Goal: Task Accomplishment & Management: Manage account settings

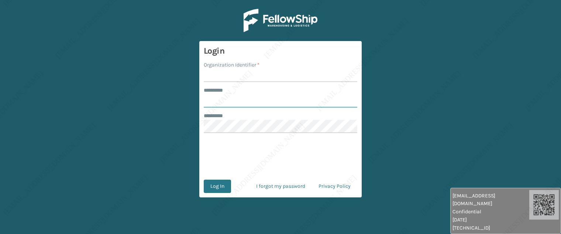
type input "*****"
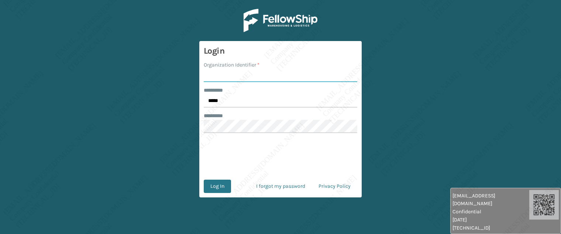
click at [240, 73] on input "Organization Identifier *" at bounding box center [281, 75] width 154 height 13
type input "[PERSON_NAME]"
drag, startPoint x: 227, startPoint y: 173, endPoint x: 226, endPoint y: 181, distance: 7.5
click at [227, 173] on form "Login Organization Identifier * Ladson ******** * ***** ******** * 0cAFcWeA5jmY…" at bounding box center [280, 119] width 162 height 156
click at [225, 184] on button "Log In" at bounding box center [217, 185] width 27 height 13
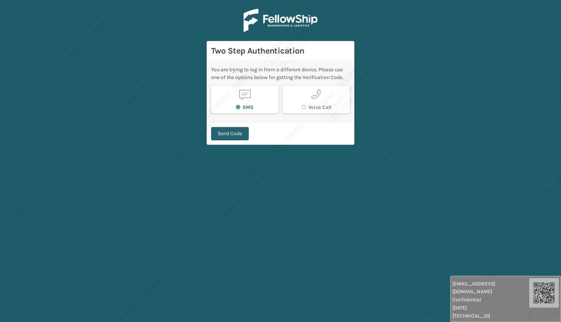
click at [230, 133] on button "Send Code" at bounding box center [230, 133] width 38 height 13
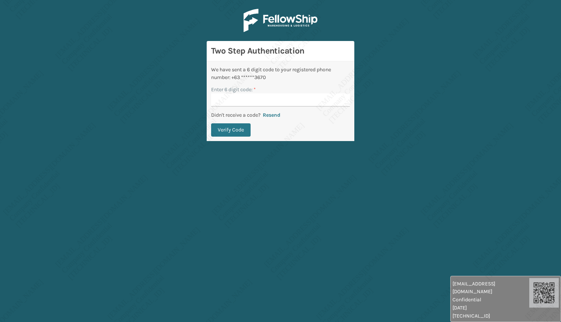
click at [244, 103] on input "Enter 6 digit code: *" at bounding box center [280, 99] width 139 height 13
type input "481496"
click at [211, 123] on button "Verify Code" at bounding box center [230, 129] width 39 height 13
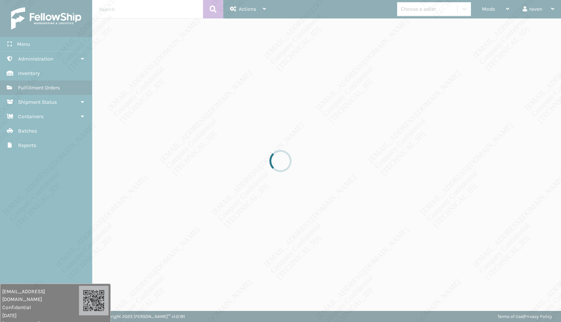
drag, startPoint x: 483, startPoint y: 290, endPoint x: 24, endPoint y: 291, distance: 459.2
click at [24, 233] on span "[EMAIL_ADDRESS][DOMAIN_NAME]" at bounding box center [40, 296] width 77 height 16
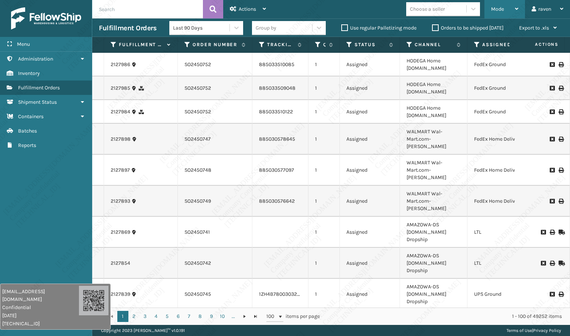
click at [495, 8] on span "Mode" at bounding box center [497, 9] width 13 height 6
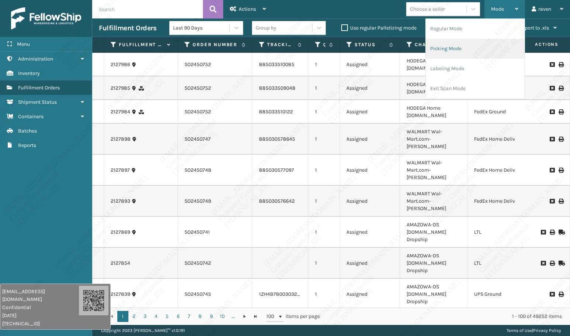
click at [471, 49] on li "Picking Mode" at bounding box center [475, 49] width 99 height 20
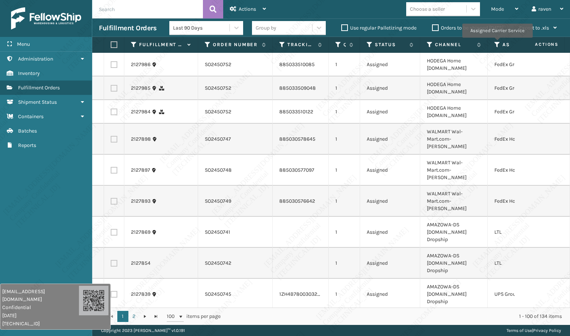
click at [497, 43] on icon at bounding box center [498, 44] width 6 height 7
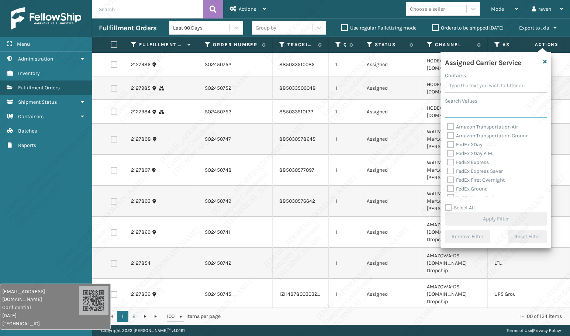
click at [475, 115] on input "Search Values" at bounding box center [496, 111] width 102 height 13
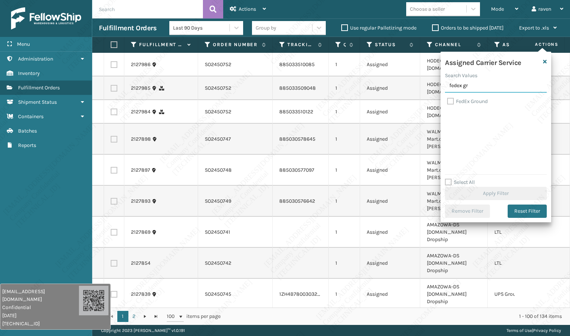
type input "fedex gr"
click at [474, 103] on label "FedEx Ground" at bounding box center [467, 101] width 41 height 6
click at [448, 102] on input "FedEx Ground" at bounding box center [447, 99] width 0 height 5
checkbox input "true"
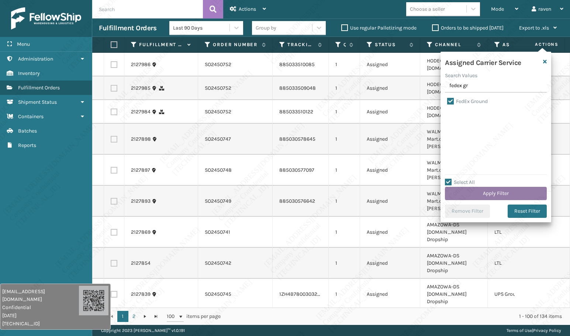
click at [497, 192] on button "Apply Filter" at bounding box center [496, 193] width 102 height 13
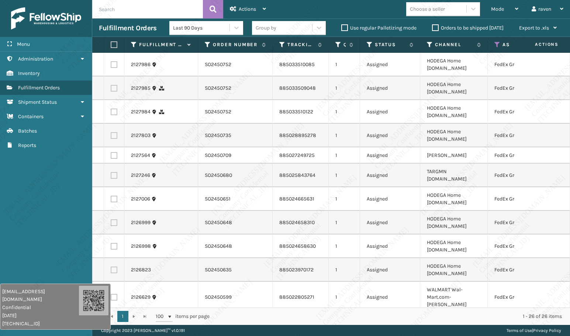
drag, startPoint x: 114, startPoint y: 45, endPoint x: 124, endPoint y: 45, distance: 9.2
click at [114, 45] on label at bounding box center [113, 44] width 4 height 7
click at [111, 45] on input "checkbox" at bounding box center [111, 44] width 0 height 5
checkbox input "true"
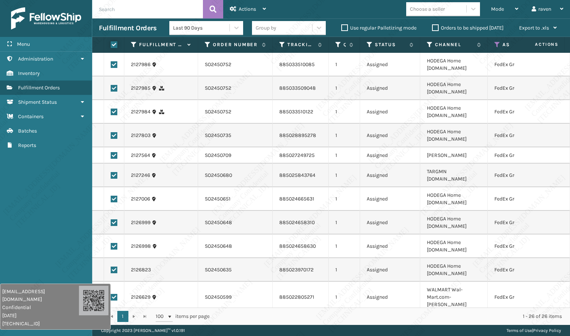
checkbox input "true"
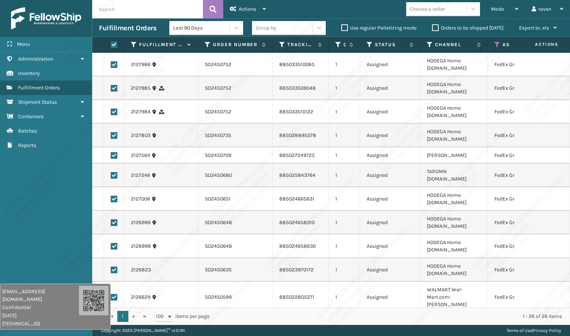
checkbox input "true"
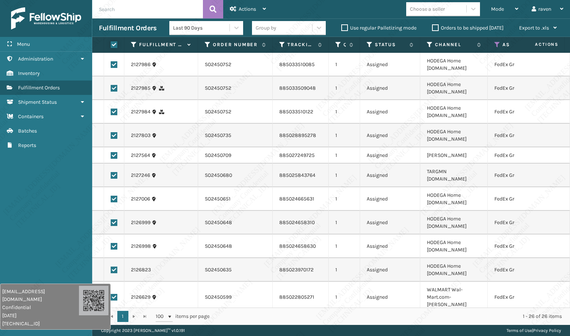
checkbox input "true"
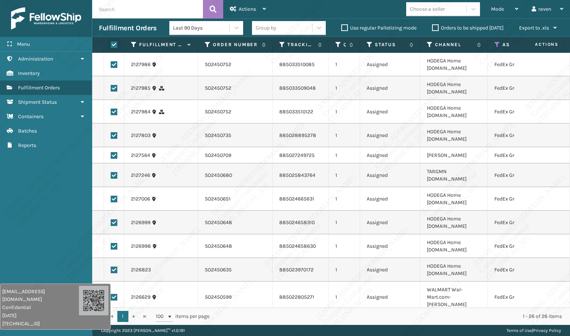
checkbox input "true"
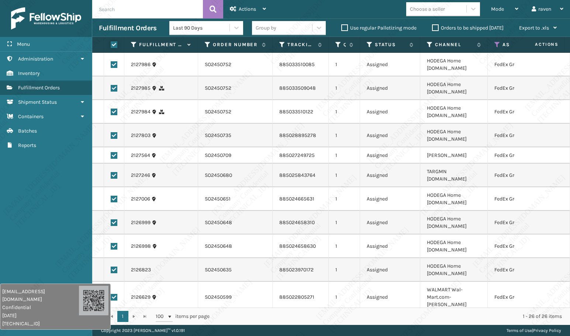
checkbox input "true"
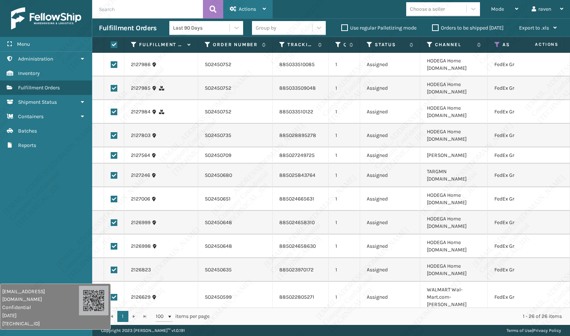
click at [247, 11] on span "Actions" at bounding box center [247, 9] width 17 height 6
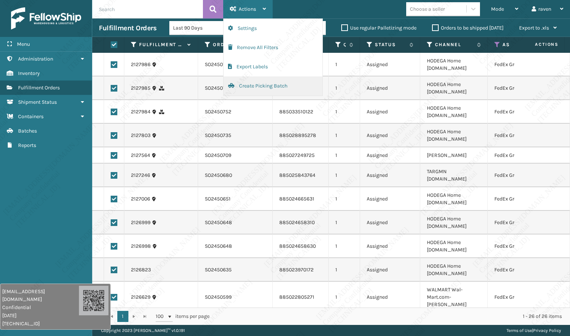
click at [258, 83] on button "Create Picking Batch" at bounding box center [273, 85] width 99 height 19
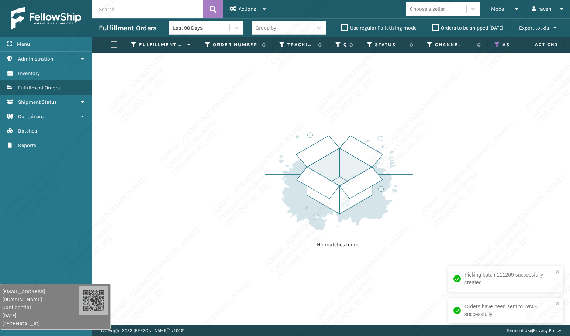
click at [498, 42] on icon at bounding box center [498, 44] width 6 height 7
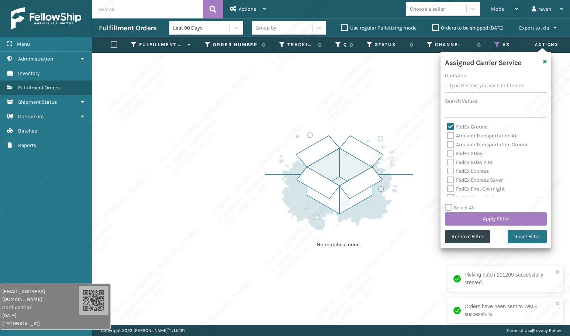
click at [450, 126] on label "FedEx Ground" at bounding box center [467, 127] width 41 height 6
click at [448, 126] on input "FedEx Ground" at bounding box center [447, 125] width 0 height 5
checkbox input "false"
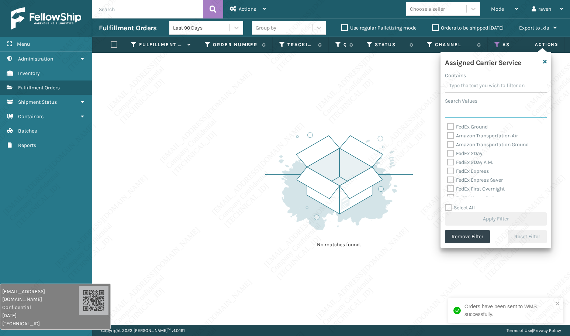
click at [460, 109] on input "Search Values" at bounding box center [496, 111] width 102 height 13
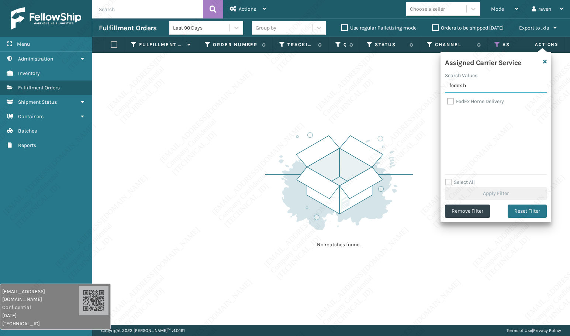
type input "fedex h"
click at [471, 101] on label "FedEx Home Delivery" at bounding box center [475, 101] width 57 height 6
click at [448, 101] on input "FedEx Home Delivery" at bounding box center [447, 99] width 0 height 5
checkbox input "true"
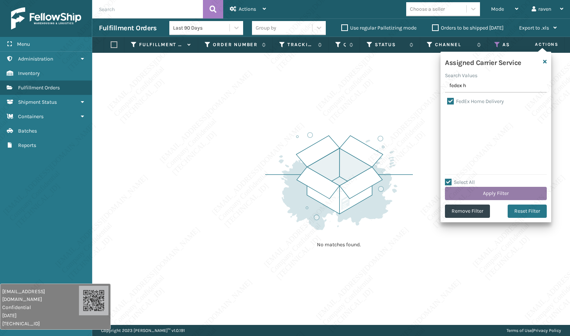
click at [494, 189] on button "Apply Filter" at bounding box center [496, 193] width 102 height 13
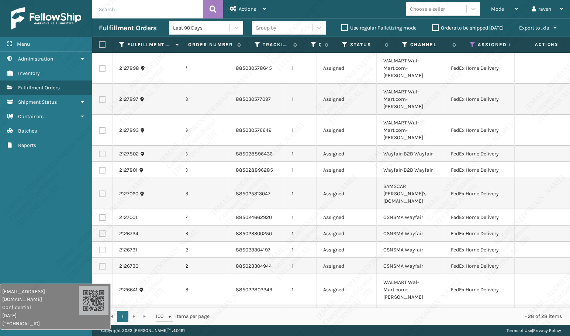
scroll to position [0, 49]
click at [103, 44] on label at bounding box center [101, 44] width 4 height 7
click at [99, 44] on input "checkbox" at bounding box center [99, 44] width 0 height 5
checkbox input "true"
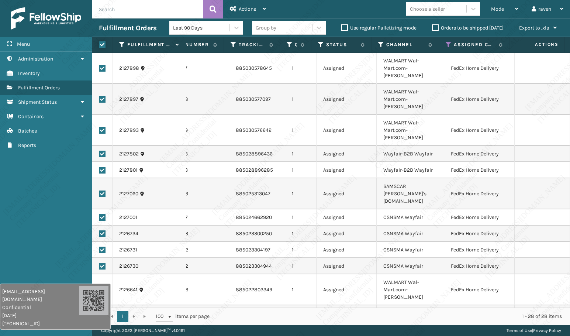
checkbox input "true"
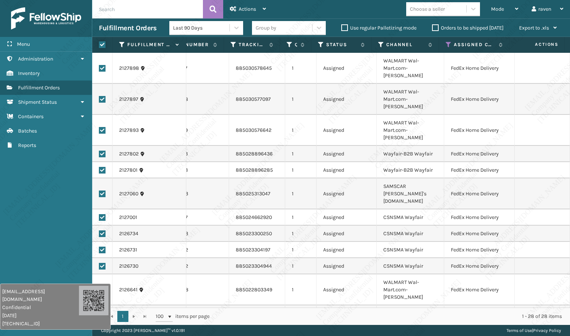
checkbox input "true"
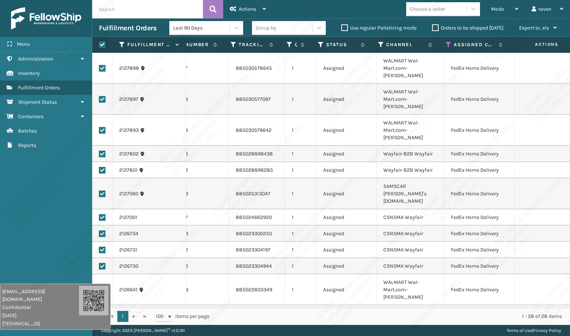
checkbox input "true"
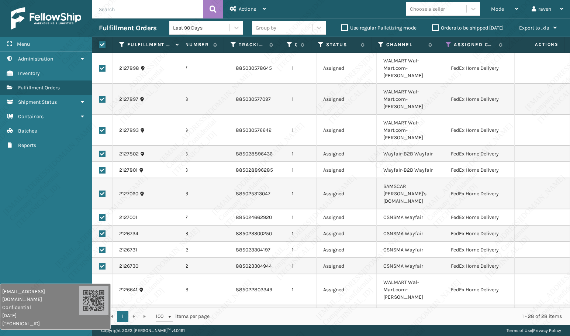
checkbox input "true"
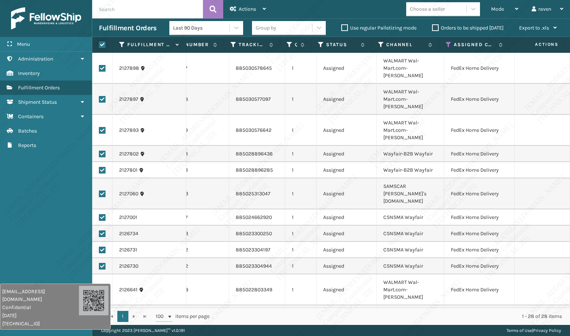
checkbox input "true"
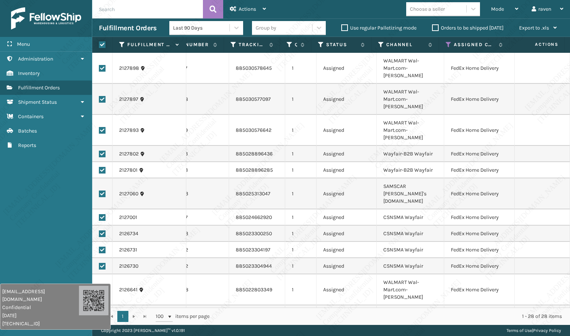
checkbox input "true"
click at [243, 6] on div "Actions" at bounding box center [248, 9] width 36 height 18
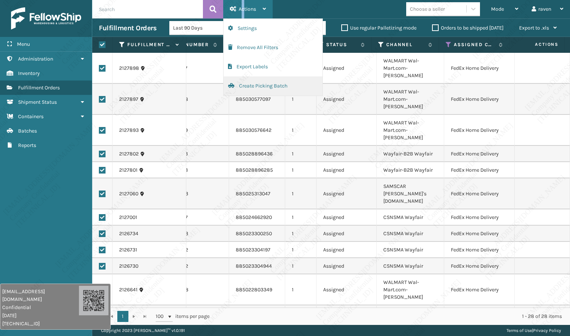
click at [243, 89] on button "Create Picking Batch" at bounding box center [273, 85] width 99 height 19
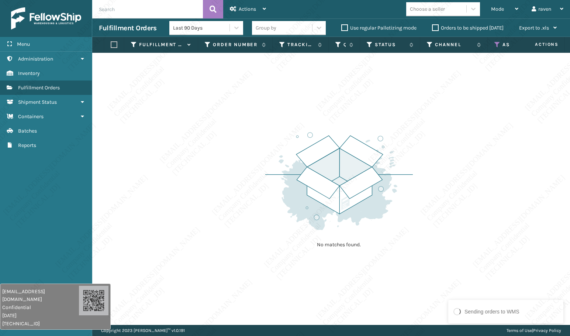
click at [495, 43] on icon at bounding box center [498, 44] width 6 height 7
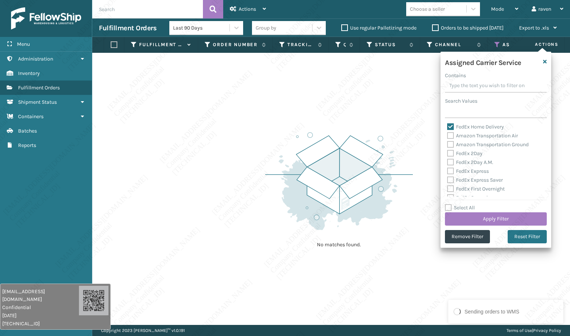
click at [459, 127] on label "FedEx Home Delivery" at bounding box center [475, 127] width 57 height 6
click at [448, 127] on input "FedEx Home Delivery" at bounding box center [447, 125] width 0 height 5
checkbox input "false"
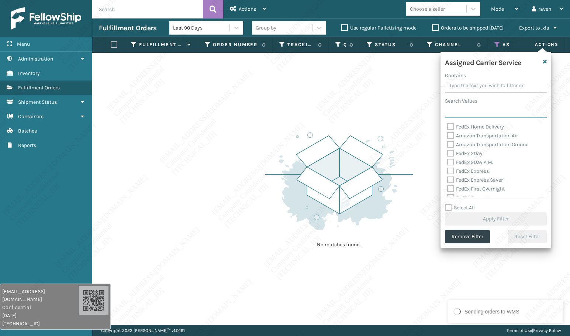
click at [467, 109] on input "Search Values" at bounding box center [496, 111] width 102 height 13
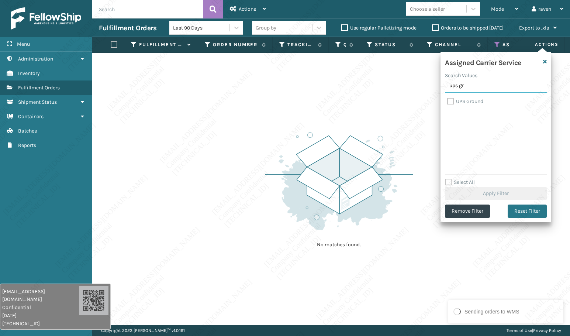
type input "ups gr"
click at [471, 102] on label "UPS Ground" at bounding box center [465, 101] width 36 height 6
click at [448, 102] on input "UPS Ground" at bounding box center [447, 99] width 0 height 5
checkbox input "true"
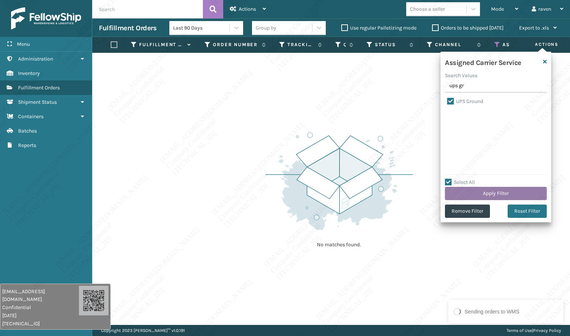
click at [506, 193] on button "Apply Filter" at bounding box center [496, 193] width 102 height 13
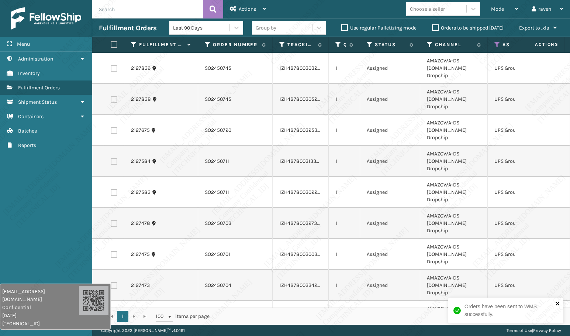
click at [556, 233] on icon "close" at bounding box center [558, 303] width 5 height 6
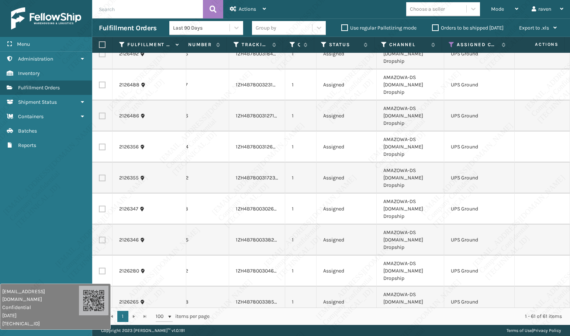
scroll to position [1107, 46]
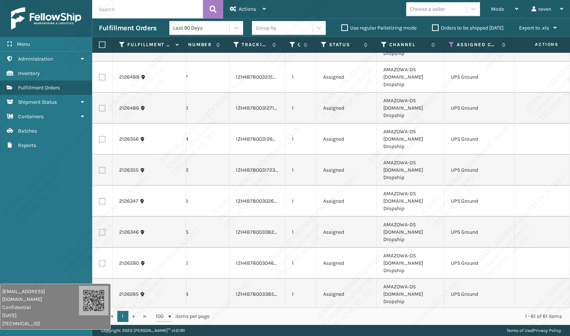
click at [102, 41] on th at bounding box center [102, 45] width 20 height 16
click at [101, 44] on label at bounding box center [101, 44] width 4 height 7
click at [99, 44] on input "checkbox" at bounding box center [99, 44] width 0 height 5
checkbox input "true"
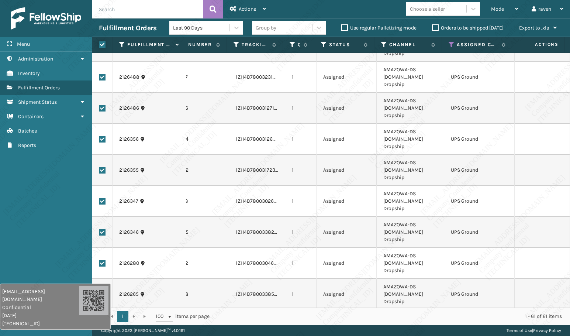
checkbox input "true"
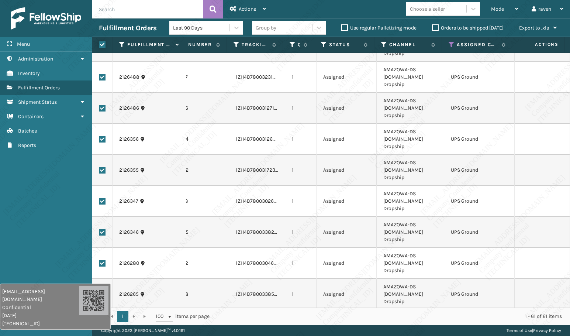
checkbox input "true"
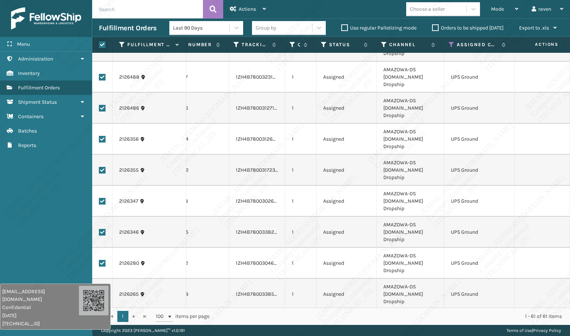
checkbox input "true"
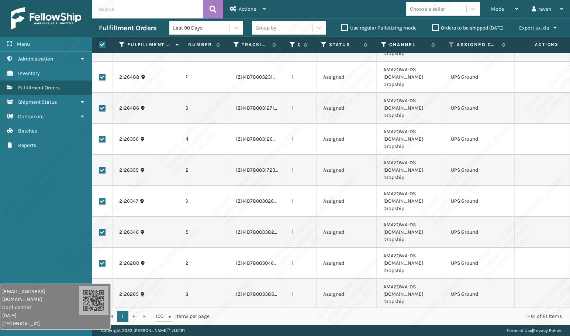
checkbox input "true"
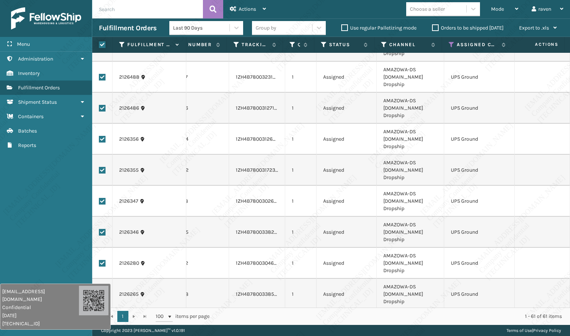
checkbox input "true"
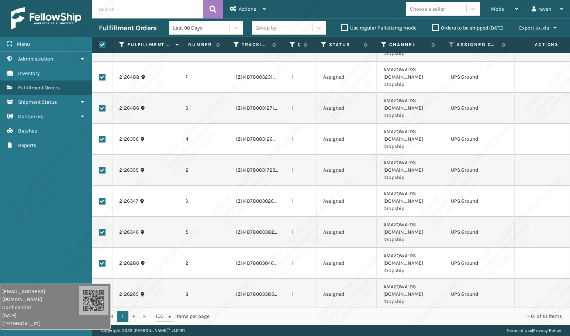
checkbox input "true"
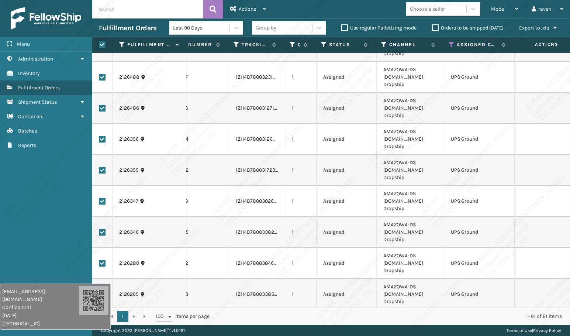
checkbox input "true"
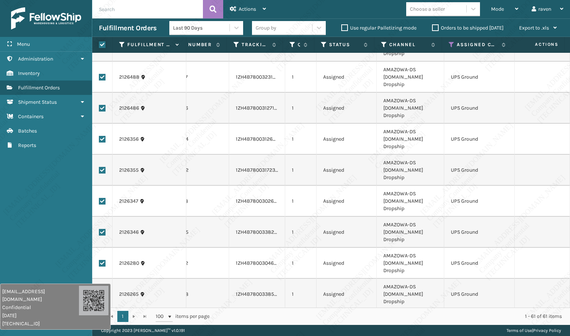
checkbox input "true"
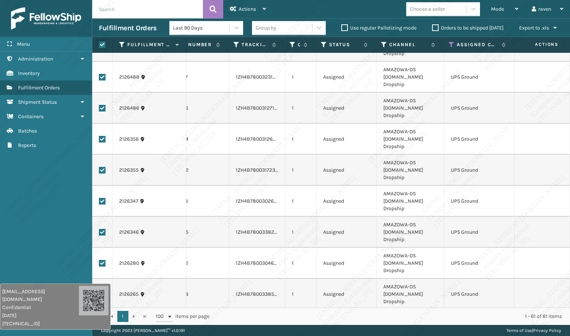
checkbox input "true"
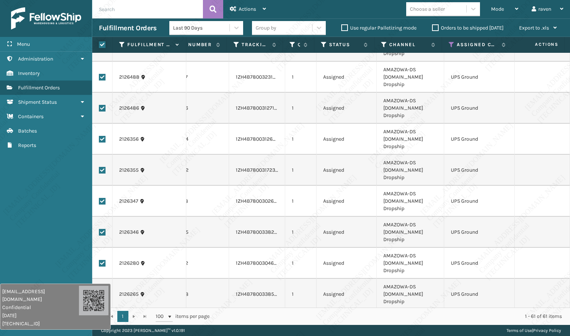
checkbox input "true"
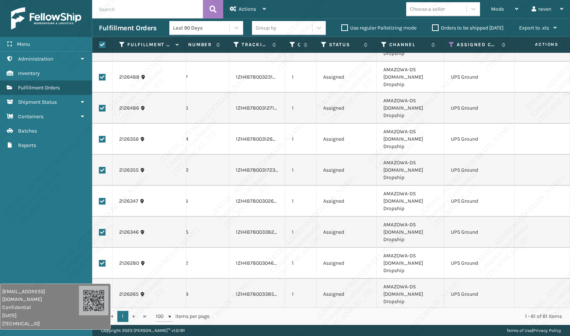
checkbox input "true"
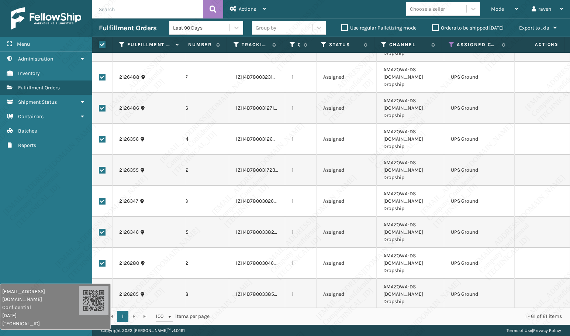
checkbox input "true"
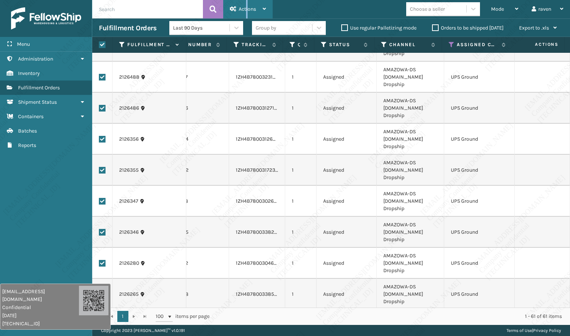
click at [247, 5] on div "Actions" at bounding box center [248, 9] width 36 height 18
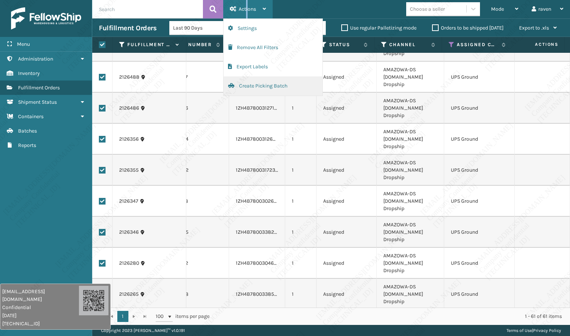
click at [251, 82] on button "Create Picking Batch" at bounding box center [273, 85] width 99 height 19
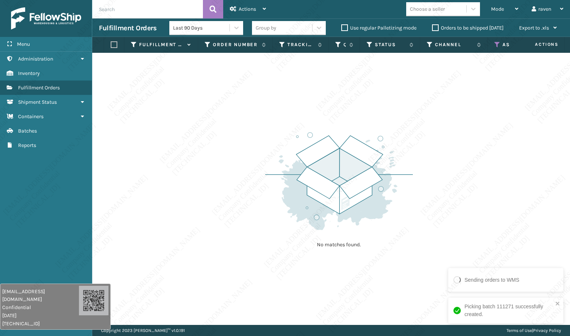
click at [496, 43] on icon at bounding box center [498, 44] width 6 height 7
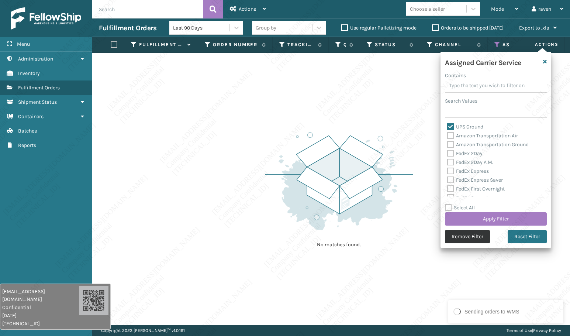
click at [470, 233] on button "Remove Filter" at bounding box center [467, 236] width 45 height 13
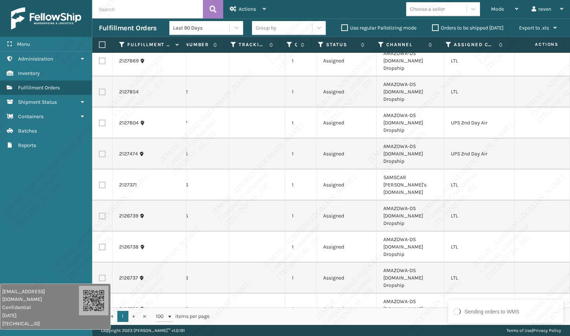
scroll to position [0, 49]
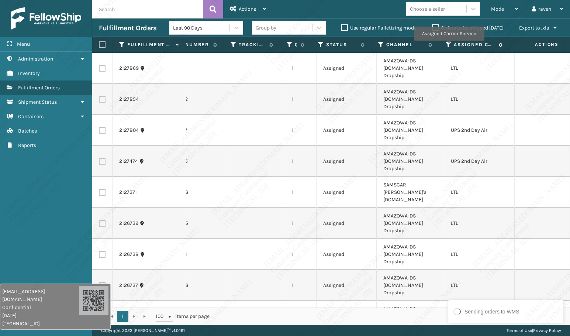
click at [449, 46] on icon at bounding box center [449, 44] width 6 height 7
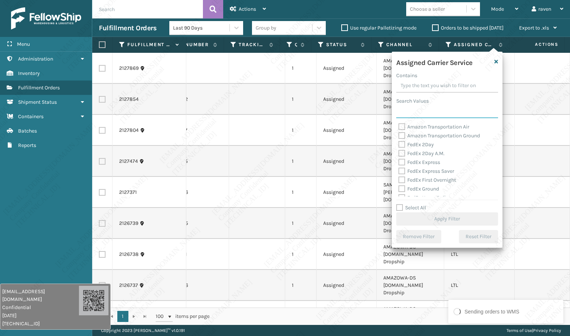
click at [430, 106] on input "Search Values" at bounding box center [447, 111] width 102 height 13
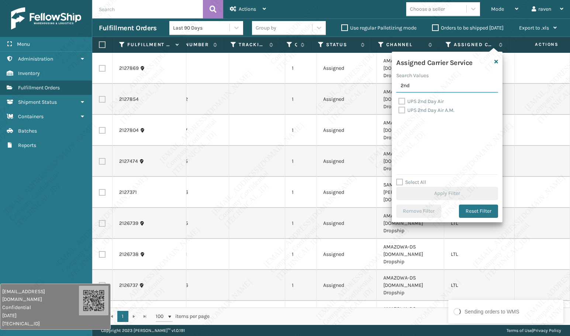
type input "2nd"
click at [427, 101] on label "UPS 2nd Day Air" at bounding box center [421, 101] width 45 height 6
click at [399, 101] on input "UPS 2nd Day Air" at bounding box center [399, 99] width 0 height 5
checkbox input "true"
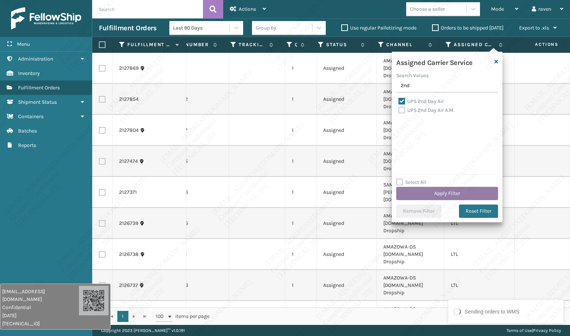
click at [456, 191] on button "Apply Filter" at bounding box center [447, 193] width 102 height 13
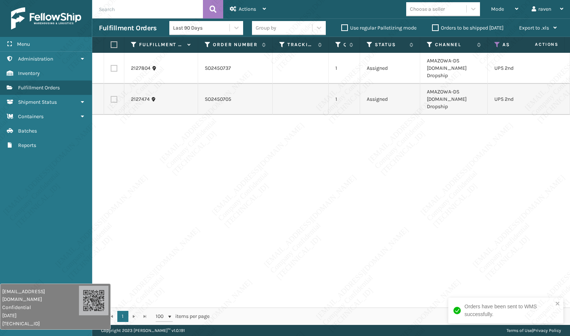
click at [115, 48] on label at bounding box center [113, 44] width 4 height 7
click at [111, 47] on input "checkbox" at bounding box center [111, 44] width 0 height 5
checkbox input "true"
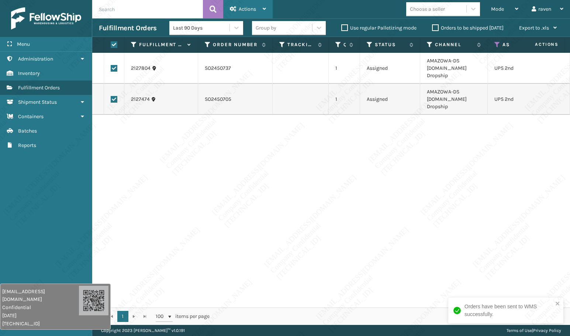
click at [254, 8] on span "Actions" at bounding box center [247, 9] width 17 height 6
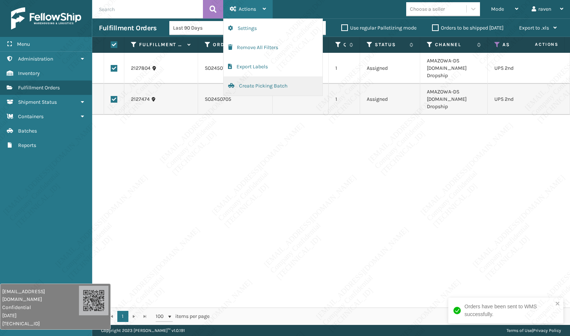
click at [274, 86] on button "Create Picking Batch" at bounding box center [273, 85] width 99 height 19
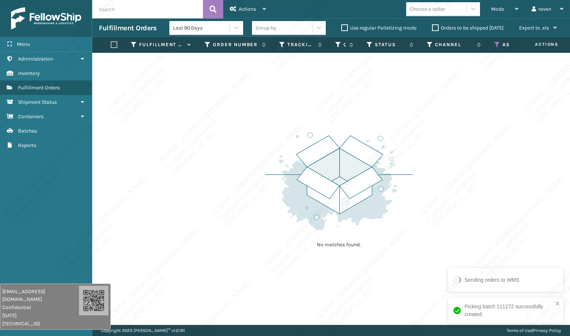
click at [501, 44] on div "Assigned Carrier Service" at bounding box center [523, 44] width 57 height 7
click at [500, 42] on icon at bounding box center [498, 44] width 6 height 7
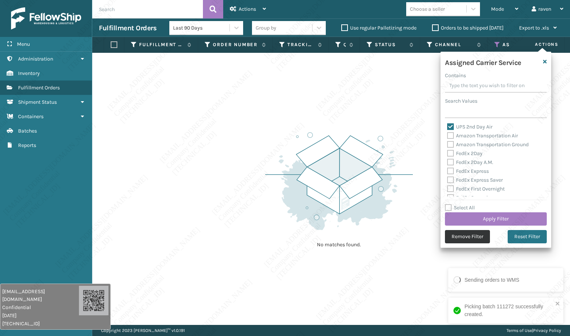
click at [464, 233] on button "Remove Filter" at bounding box center [467, 236] width 45 height 13
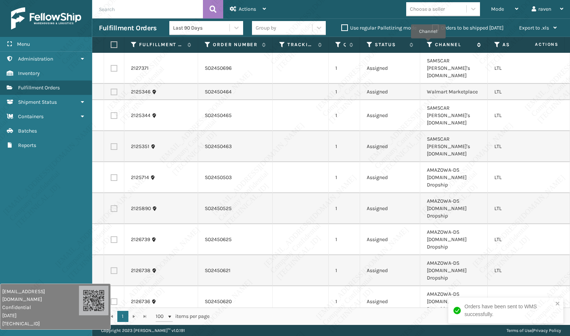
click at [428, 44] on icon at bounding box center [430, 44] width 6 height 7
copy td "Amazon.Com Dropship"
drag, startPoint x: 458, startPoint y: 250, endPoint x: 423, endPoint y: 248, distance: 35.1
click at [423, 233] on td "AMAZOWA-DS [DOMAIN_NAME] Dropship" at bounding box center [454, 301] width 68 height 31
click at [426, 42] on th "Channel" at bounding box center [454, 45] width 68 height 16
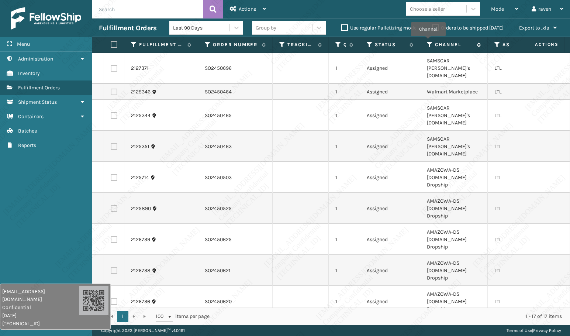
click at [428, 41] on icon at bounding box center [430, 44] width 6 height 7
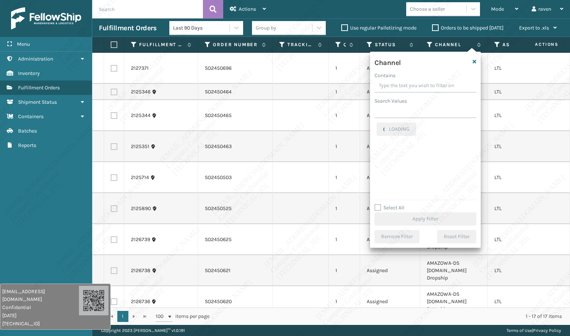
click at [414, 100] on div "Search Values" at bounding box center [426, 101] width 102 height 8
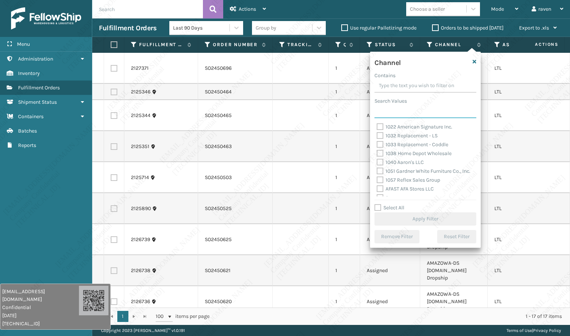
click at [412, 108] on input "Search Values" at bounding box center [426, 111] width 102 height 13
paste input "Amazon.Com Dropship"
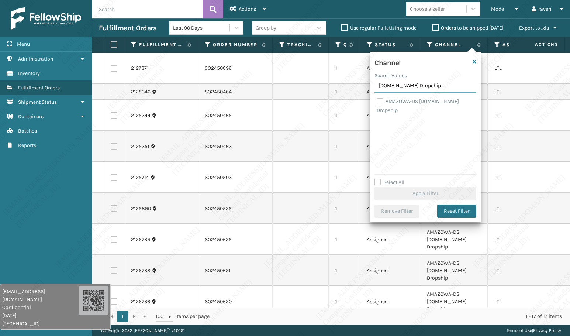
type input "Amazon.Com Dropship"
click at [429, 100] on label "AMAZOWA-DS [DOMAIN_NAME] Dropship" at bounding box center [418, 105] width 82 height 15
click at [377, 100] on input "AMAZOWA-DS [DOMAIN_NAME] Dropship" at bounding box center [377, 99] width 0 height 5
checkbox input "true"
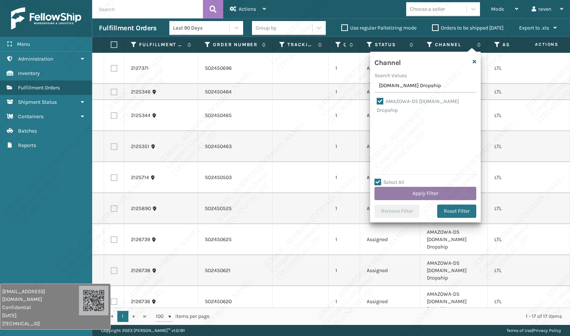
click at [424, 196] on button "Apply Filter" at bounding box center [426, 193] width 102 height 13
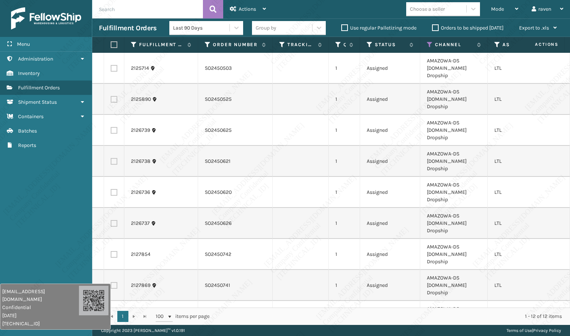
click at [113, 43] on label at bounding box center [113, 44] width 4 height 7
click at [111, 43] on input "checkbox" at bounding box center [111, 44] width 0 height 5
checkbox input "true"
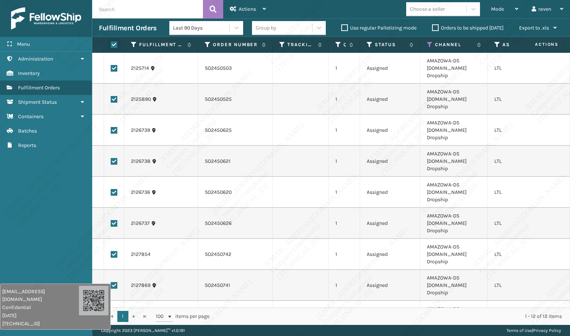
checkbox input "true"
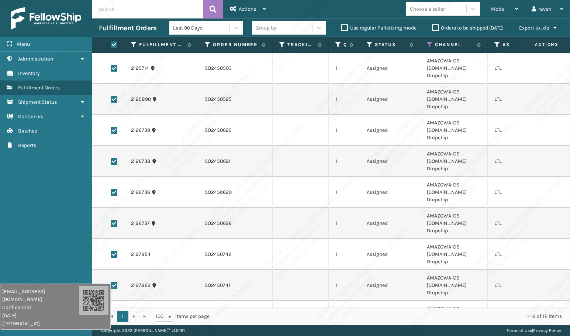
checkbox input "true"
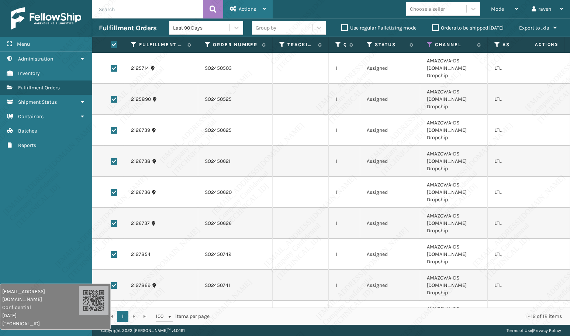
click at [234, 10] on icon at bounding box center [233, 8] width 7 height 5
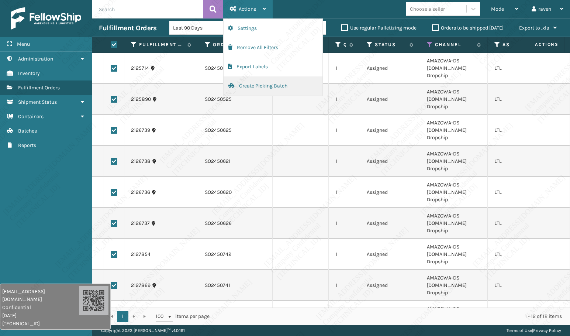
click at [244, 85] on button "Create Picking Batch" at bounding box center [273, 85] width 99 height 19
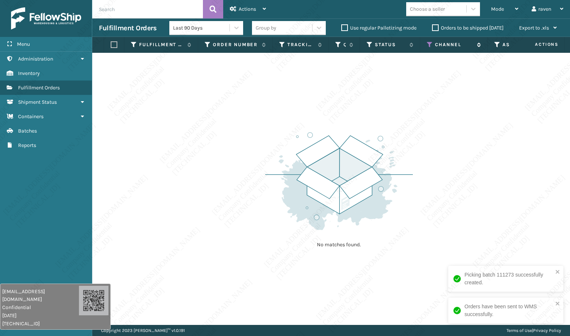
click at [430, 47] on icon at bounding box center [430, 44] width 6 height 7
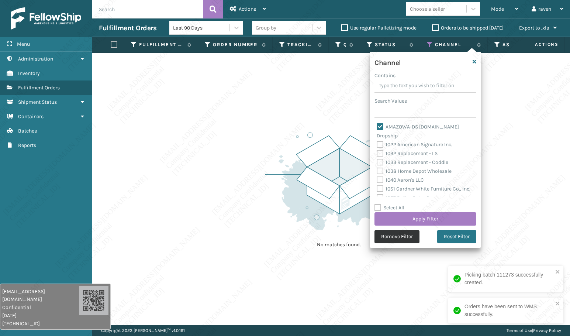
click at [401, 233] on button "Remove Filter" at bounding box center [397, 236] width 45 height 13
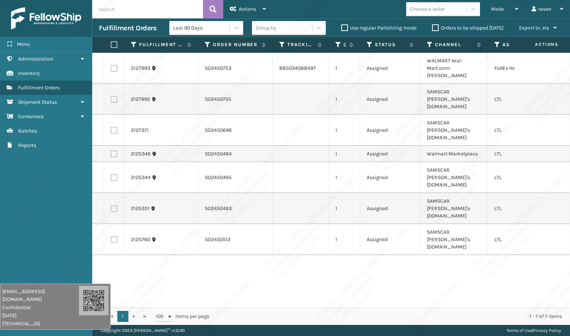
click at [116, 65] on label at bounding box center [114, 68] width 7 height 7
click at [111, 65] on input "checkbox" at bounding box center [111, 67] width 0 height 5
checkbox input "true"
click at [237, 9] on div "Actions" at bounding box center [248, 9] width 36 height 18
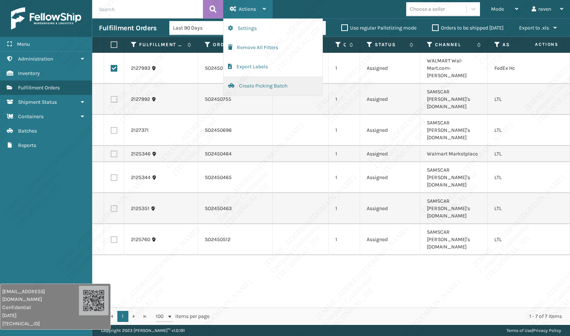
click at [264, 80] on button "Create Picking Batch" at bounding box center [273, 85] width 99 height 19
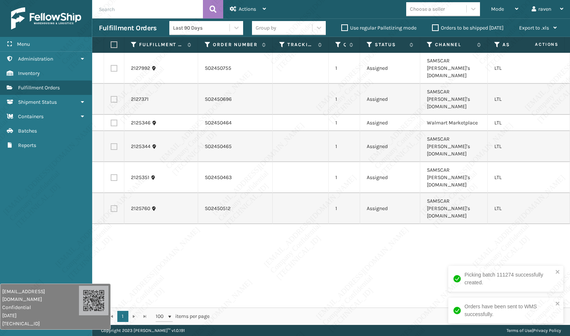
drag, startPoint x: 328, startPoint y: 239, endPoint x: 462, endPoint y: 243, distance: 133.7
click at [329, 233] on div "2127992 SO2450755 1 Assigned SAMSCAR Sam's Club.com LTL 2127371 SO2450696 1 Ass…" at bounding box center [331, 180] width 478 height 255
copy td "Walmart Marketplace"
drag, startPoint x: 477, startPoint y: 107, endPoint x: 426, endPoint y: 109, distance: 51.3
click at [426, 115] on td "Walmart Marketplace" at bounding box center [454, 123] width 68 height 16
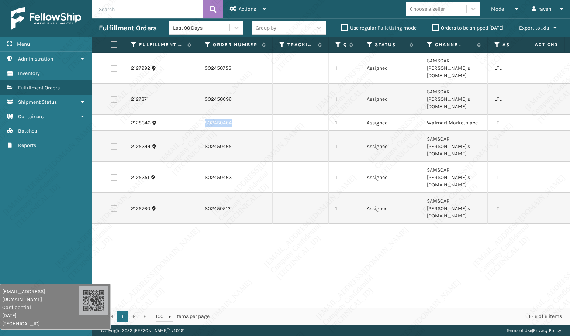
copy td "SO2450464"
drag, startPoint x: 239, startPoint y: 109, endPoint x: 204, endPoint y: 109, distance: 34.7
click at [204, 115] on td "SO2450464" at bounding box center [235, 123] width 75 height 16
click at [112, 120] on label at bounding box center [114, 123] width 7 height 7
click at [111, 120] on input "checkbox" at bounding box center [111, 122] width 0 height 5
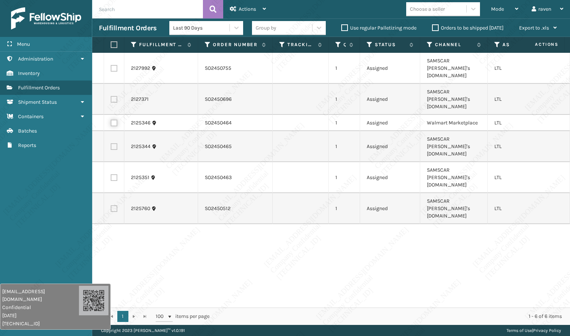
checkbox input "true"
click at [250, 7] on span "Actions" at bounding box center [247, 9] width 17 height 6
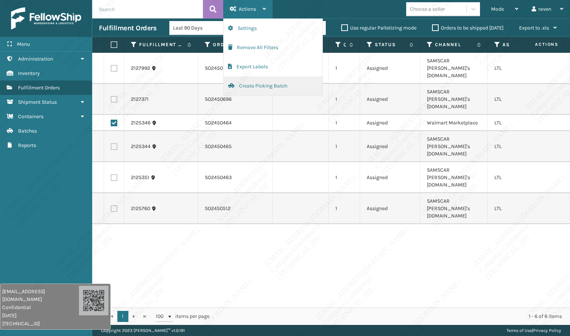
click at [257, 85] on button "Create Picking Batch" at bounding box center [273, 85] width 99 height 19
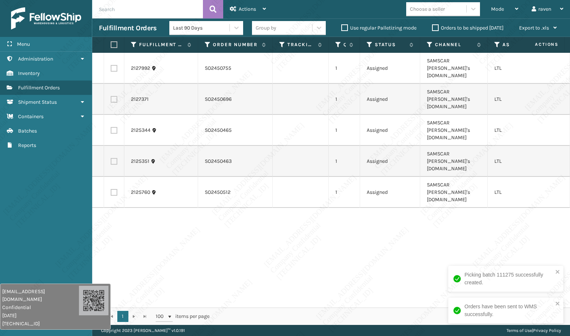
click at [487, 199] on div "2127992 SO2450755 1 Assigned SAMSCAR Sam's Club.com LTL 2127371 SO2450696 1 Ass…" at bounding box center [331, 180] width 478 height 255
drag, startPoint x: 452, startPoint y: 155, endPoint x: 453, endPoint y: 161, distance: 6.4
click at [453, 177] on td "SAMSCAR [PERSON_NAME]'s [DOMAIN_NAME]" at bounding box center [454, 192] width 68 height 31
copy td "Sam's Club.com"
drag, startPoint x: 276, startPoint y: 224, endPoint x: 251, endPoint y: 213, distance: 28.4
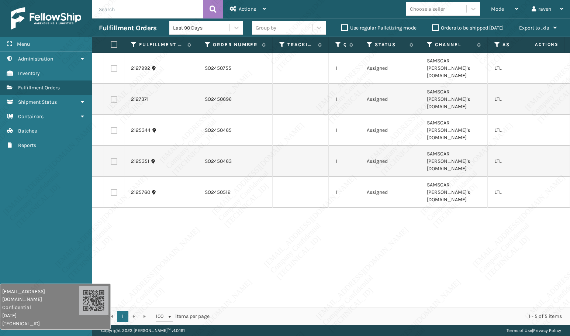
click at [272, 222] on div "2127992 SO2450755 1 Assigned SAMSCAR Sam's Club.com LTL 2127371 SO2450696 1 Ass…" at bounding box center [331, 180] width 478 height 255
click at [117, 39] on th at bounding box center [114, 45] width 20 height 16
click at [114, 42] on label at bounding box center [113, 44] width 4 height 7
click at [111, 42] on input "checkbox" at bounding box center [111, 44] width 0 height 5
checkbox input "true"
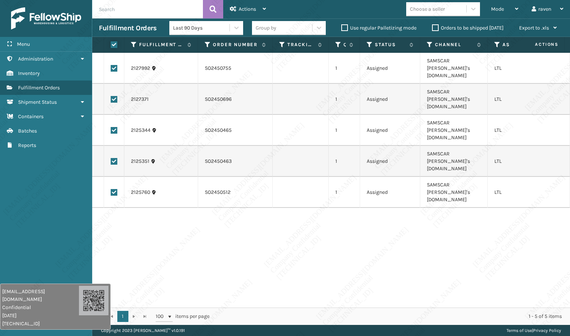
checkbox input "true"
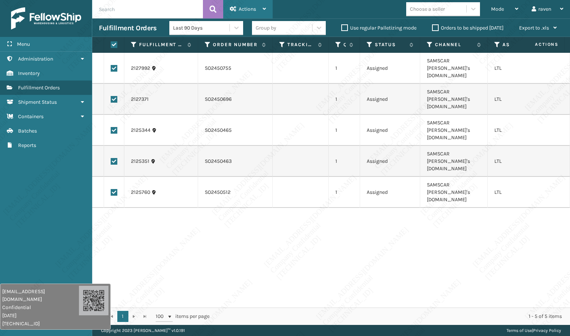
click at [243, 10] on span "Actions" at bounding box center [247, 9] width 17 height 6
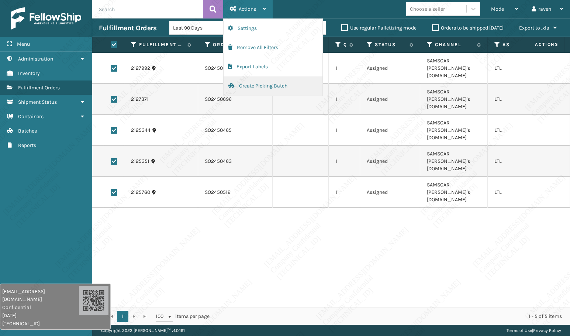
click at [251, 84] on button "Create Picking Batch" at bounding box center [273, 85] width 99 height 19
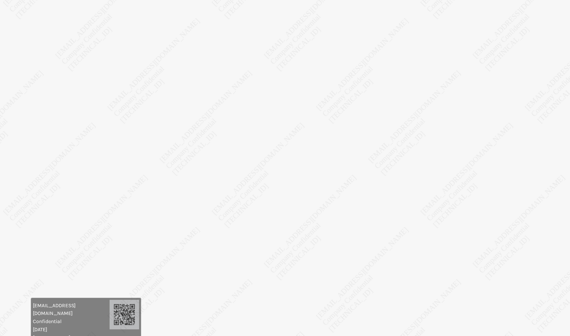
drag, startPoint x: 61, startPoint y: 293, endPoint x: 55, endPoint y: 307, distance: 15.7
click at [56, 233] on div "[EMAIL_ADDRESS][DOMAIN_NAME] Confidential [DATE] [TECHNICAL_ID]" at bounding box center [86, 321] width 111 height 46
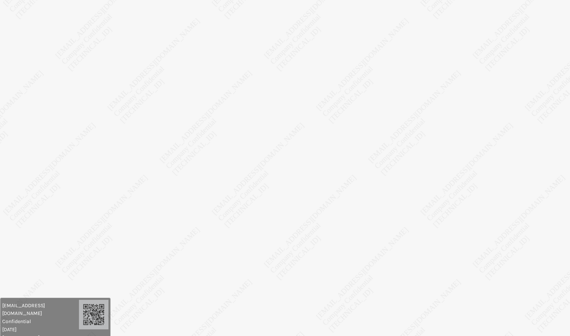
click at [172, 30] on body "raven.urot@valoroo.com Confidential 10/9/2025 136.158.2.204 raven.urot@valoroo.…" at bounding box center [285, 168] width 570 height 336
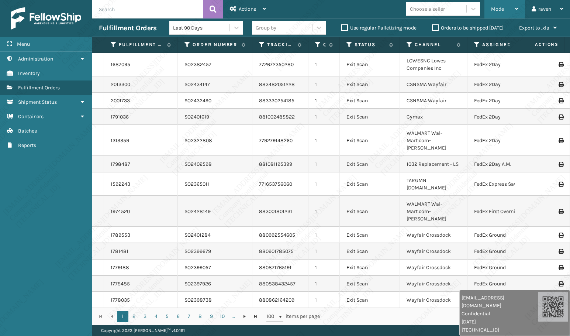
click at [496, 8] on span "Mode" at bounding box center [497, 9] width 13 height 6
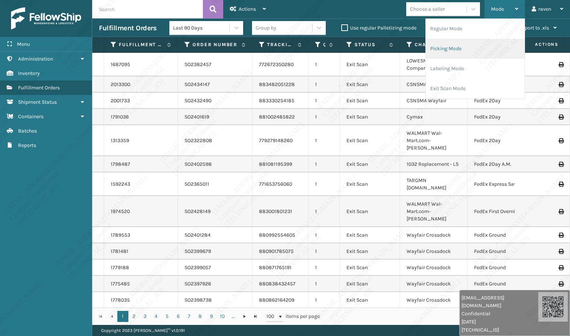
click at [467, 48] on li "Picking Mode" at bounding box center [475, 49] width 99 height 20
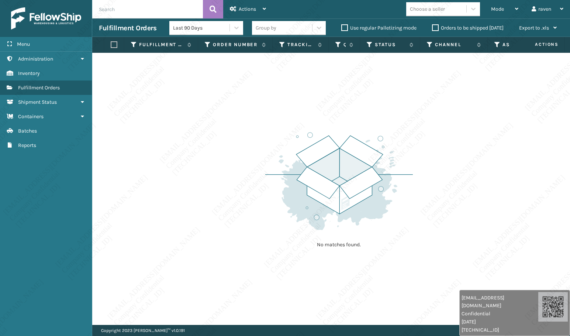
click at [499, 158] on div "No matches found." at bounding box center [331, 189] width 478 height 272
click at [325, 264] on div "No matches found." at bounding box center [331, 189] width 478 height 272
drag, startPoint x: 317, startPoint y: 230, endPoint x: 317, endPoint y: 226, distance: 4.4
click at [317, 230] on img at bounding box center [339, 181] width 148 height 102
drag, startPoint x: 166, startPoint y: 202, endPoint x: 567, endPoint y: 164, distance: 403.0
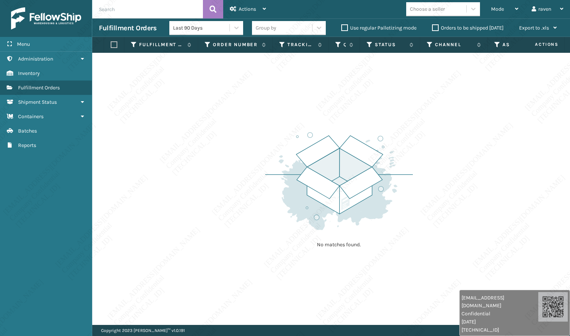
click at [171, 200] on div "No matches found." at bounding box center [331, 189] width 478 height 272
click at [381, 248] on p "No matches found." at bounding box center [339, 244] width 92 height 7
click at [497, 158] on div "No matches found." at bounding box center [331, 189] width 478 height 272
click at [271, 201] on img at bounding box center [339, 181] width 148 height 102
click at [223, 182] on div "No matches found." at bounding box center [331, 189] width 478 height 272
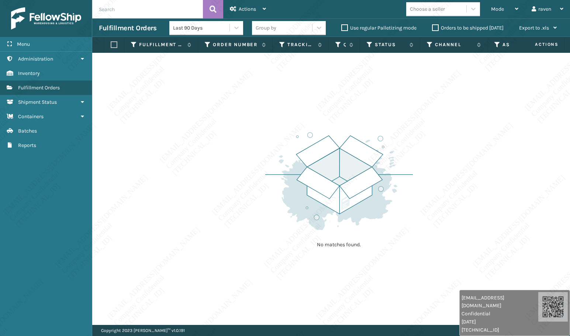
click at [211, 186] on div "No matches found." at bounding box center [331, 189] width 478 height 272
click at [226, 121] on div "No matches found." at bounding box center [331, 189] width 478 height 272
click at [226, 115] on div "No matches found." at bounding box center [331, 189] width 478 height 272
drag, startPoint x: 226, startPoint y: 140, endPoint x: 229, endPoint y: 145, distance: 5.8
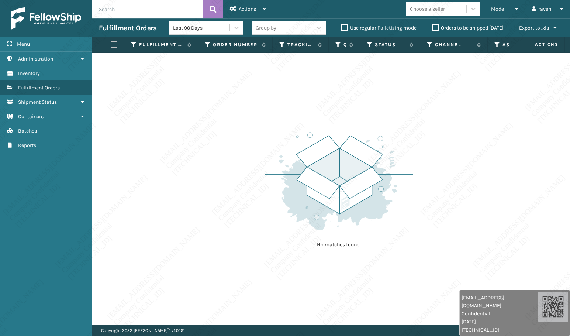
click at [229, 145] on div "No matches found." at bounding box center [331, 189] width 478 height 272
click at [244, 144] on div "No matches found." at bounding box center [331, 189] width 478 height 272
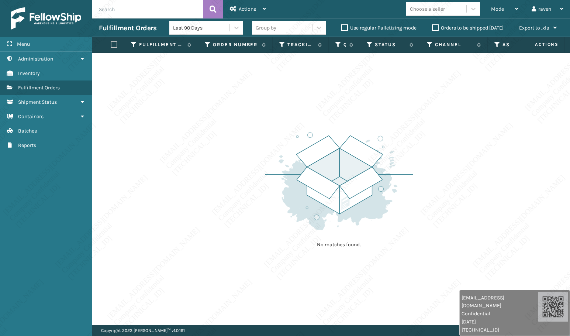
click at [244, 144] on div "No matches found." at bounding box center [331, 189] width 478 height 272
click at [244, 145] on div "No matches found." at bounding box center [331, 189] width 478 height 272
click at [242, 146] on div "No matches found." at bounding box center [331, 189] width 478 height 272
click at [244, 148] on div "No matches found." at bounding box center [331, 189] width 478 height 272
drag, startPoint x: 250, startPoint y: 150, endPoint x: 251, endPoint y: 154, distance: 4.0
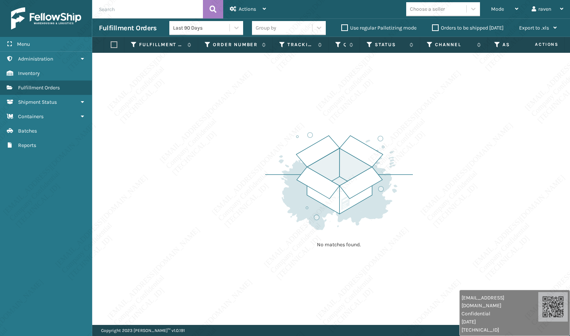
click at [251, 154] on div "No matches found." at bounding box center [331, 189] width 478 height 272
drag, startPoint x: 251, startPoint y: 154, endPoint x: 258, endPoint y: 179, distance: 25.8
click at [258, 179] on div "No matches found." at bounding box center [331, 189] width 478 height 272
click at [259, 179] on div "No matches found." at bounding box center [331, 189] width 478 height 272
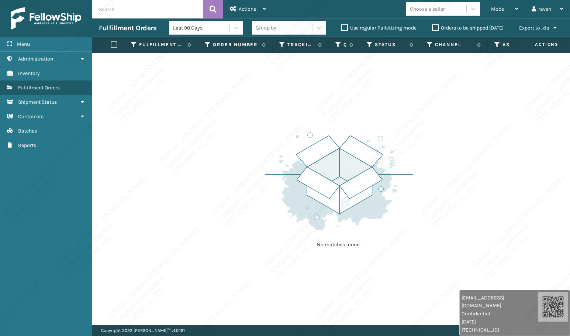
click at [259, 179] on div "No matches found." at bounding box center [331, 189] width 478 height 272
click at [265, 184] on div "No matches found." at bounding box center [331, 189] width 478 height 272
click at [264, 185] on div "No matches found." at bounding box center [331, 189] width 478 height 272
click at [264, 186] on div "No matches found." at bounding box center [331, 189] width 478 height 272
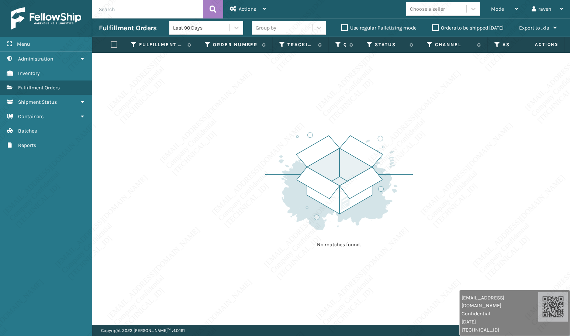
click at [264, 188] on div "No matches found." at bounding box center [331, 189] width 478 height 272
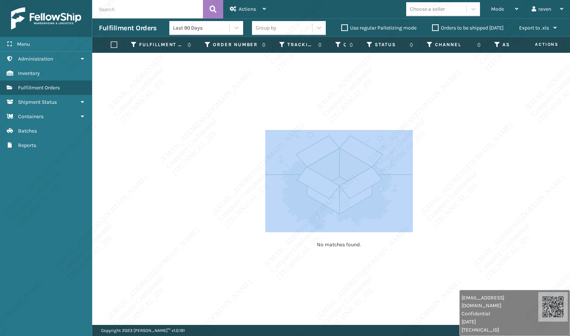
click at [264, 188] on div "No matches found." at bounding box center [331, 189] width 478 height 272
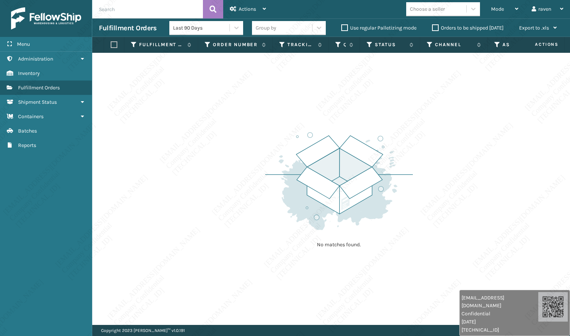
click at [264, 188] on div "No matches found." at bounding box center [331, 189] width 478 height 272
click at [174, 173] on div "No matches found." at bounding box center [331, 189] width 478 height 272
click at [178, 118] on div "No matches found." at bounding box center [331, 189] width 478 height 272
click at [176, 127] on div "No matches found." at bounding box center [331, 189] width 478 height 272
drag, startPoint x: 173, startPoint y: 130, endPoint x: 176, endPoint y: 143, distance: 13.7
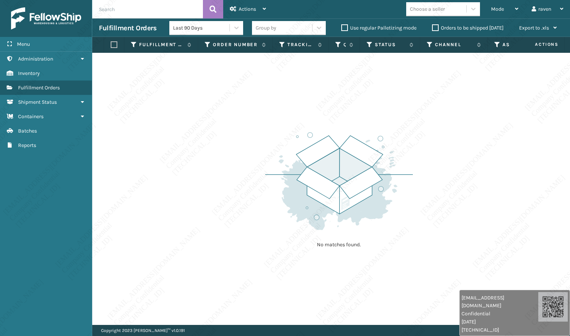
click at [176, 143] on div "No matches found." at bounding box center [331, 189] width 478 height 272
drag, startPoint x: 176, startPoint y: 144, endPoint x: 177, endPoint y: 148, distance: 4.2
click at [177, 148] on div "No matches found." at bounding box center [331, 189] width 478 height 272
click at [176, 154] on div "No matches found." at bounding box center [331, 189] width 478 height 272
drag, startPoint x: 178, startPoint y: 164, endPoint x: 181, endPoint y: 168, distance: 4.7
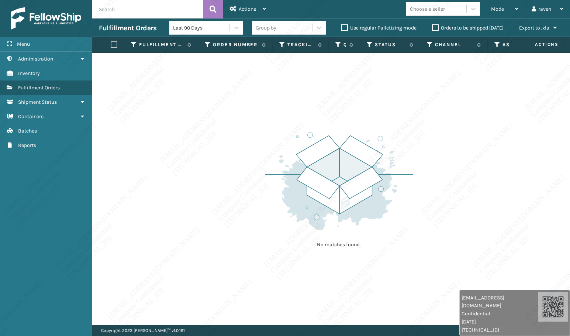
click at [181, 168] on div "No matches found." at bounding box center [331, 189] width 478 height 272
click at [186, 171] on div "No matches found." at bounding box center [331, 189] width 478 height 272
drag, startPoint x: 185, startPoint y: 172, endPoint x: 187, endPoint y: 175, distance: 3.8
click at [187, 175] on div "No matches found." at bounding box center [331, 189] width 478 height 272
drag, startPoint x: 188, startPoint y: 174, endPoint x: 194, endPoint y: 193, distance: 20.2
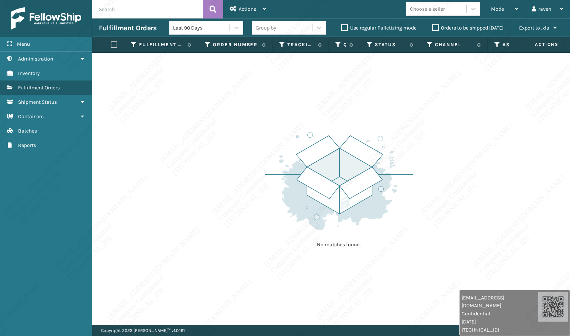
click at [194, 192] on div "No matches found." at bounding box center [331, 189] width 478 height 272
click at [201, 217] on div "No matches found." at bounding box center [331, 189] width 478 height 272
click at [203, 222] on div "No matches found." at bounding box center [331, 189] width 478 height 272
click at [206, 240] on div "No matches found." at bounding box center [331, 189] width 478 height 272
click at [209, 252] on div "No matches found." at bounding box center [331, 189] width 478 height 272
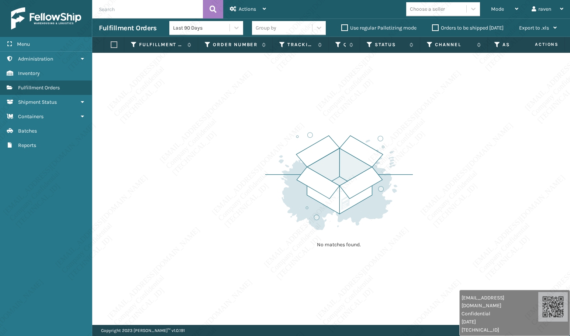
click at [221, 272] on div "No matches found." at bounding box center [331, 189] width 478 height 272
drag, startPoint x: 417, startPoint y: 66, endPoint x: 430, endPoint y: 58, distance: 15.4
click at [418, 66] on div "No matches found." at bounding box center [331, 189] width 478 height 272
click at [506, 14] on div "Mode" at bounding box center [504, 9] width 27 height 18
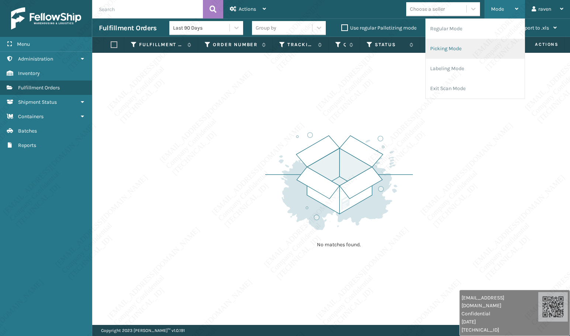
click at [476, 46] on li "Picking Mode" at bounding box center [475, 49] width 99 height 20
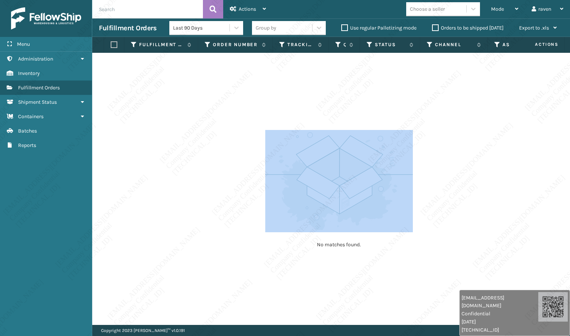
drag, startPoint x: 408, startPoint y: 121, endPoint x: 398, endPoint y: 127, distance: 11.4
click at [412, 115] on div "No matches found." at bounding box center [331, 189] width 478 height 272
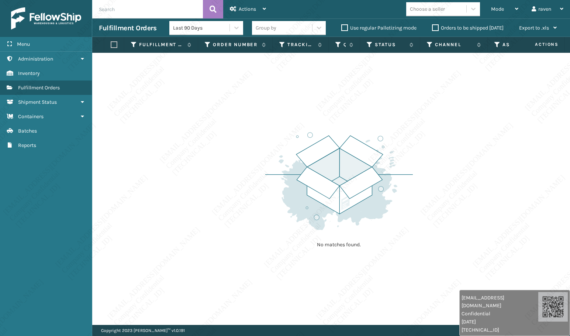
click at [127, 264] on div "No matches found." at bounding box center [331, 189] width 478 height 272
click at [141, 264] on div "No matches found." at bounding box center [331, 189] width 478 height 272
click at [127, 240] on div "No matches found." at bounding box center [331, 189] width 478 height 272
click at [113, 260] on div "No matches found." at bounding box center [331, 189] width 478 height 272
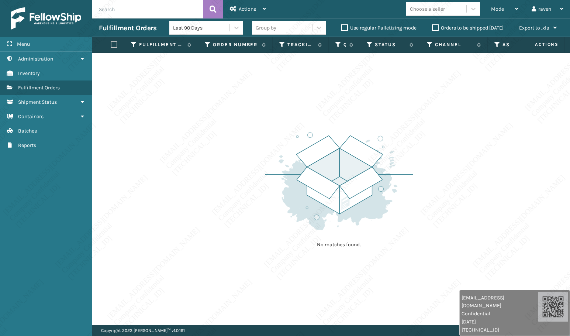
click at [113, 260] on div "No matches found." at bounding box center [331, 189] width 478 height 272
click at [119, 195] on div "No matches found." at bounding box center [331, 189] width 478 height 272
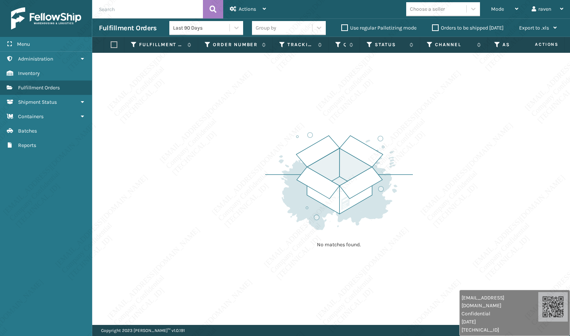
click at [119, 195] on div "No matches found." at bounding box center [331, 189] width 478 height 272
click at [104, 195] on div "No matches found." at bounding box center [331, 189] width 478 height 272
click at [102, 198] on div "No matches found." at bounding box center [331, 189] width 478 height 272
click at [103, 184] on div "No matches found." at bounding box center [331, 189] width 478 height 272
click at [103, 186] on div "No matches found." at bounding box center [331, 189] width 478 height 272
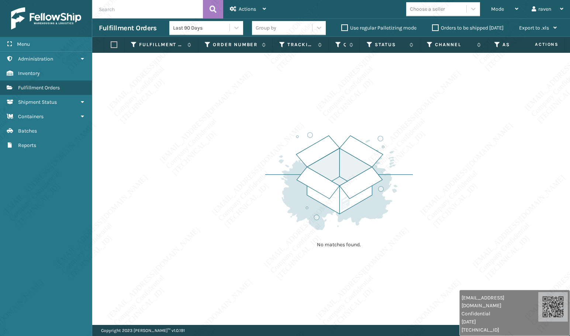
click at [103, 187] on div "No matches found." at bounding box center [331, 189] width 478 height 272
drag, startPoint x: 177, startPoint y: 85, endPoint x: 187, endPoint y: 98, distance: 16.1
click at [187, 98] on div "No matches found." at bounding box center [331, 189] width 478 height 272
click at [172, 191] on div "No matches found." at bounding box center [331, 189] width 478 height 272
click at [188, 305] on div "No matches found." at bounding box center [331, 189] width 478 height 272
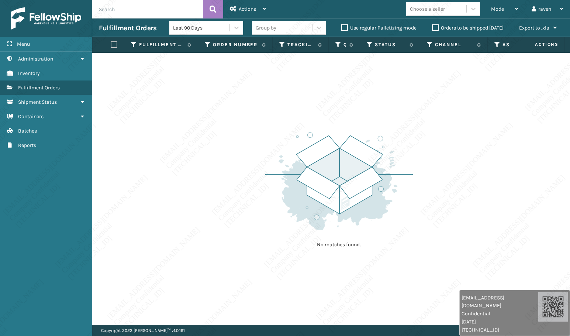
click at [189, 305] on div "No matches found." at bounding box center [331, 189] width 478 height 272
click at [189, 306] on div "No matches found." at bounding box center [331, 189] width 478 height 272
click at [190, 307] on div "No matches found." at bounding box center [331, 189] width 478 height 272
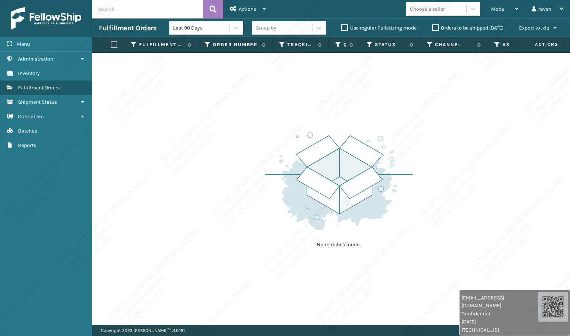
click at [190, 308] on div "No matches found." at bounding box center [331, 189] width 478 height 272
click at [190, 310] on div "No matches found." at bounding box center [331, 189] width 478 height 272
click at [201, 307] on div "No matches found." at bounding box center [331, 189] width 478 height 272
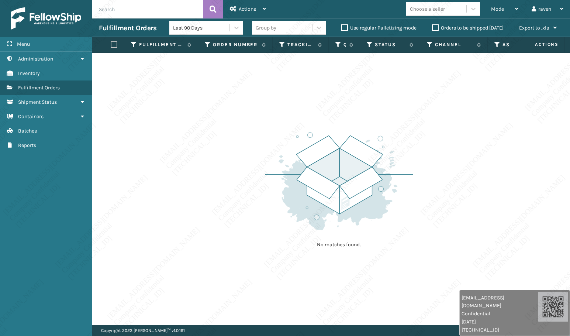
click at [238, 330] on div "Copyright 2023 [PERSON_NAME]™ v 1.0.191 Terms of Use | Privacy Policy" at bounding box center [331, 330] width 478 height 11
drag, startPoint x: 270, startPoint y: 274, endPoint x: 273, endPoint y: 282, distance: 7.8
click at [273, 282] on div "No matches found." at bounding box center [331, 189] width 478 height 272
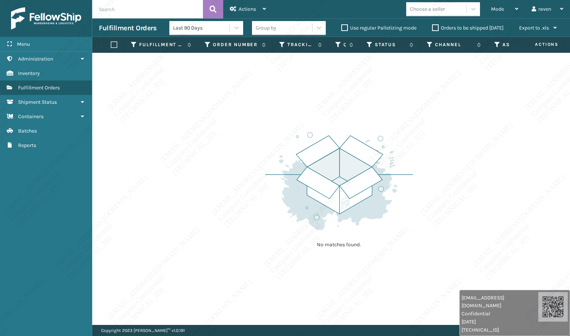
drag, startPoint x: 273, startPoint y: 282, endPoint x: 278, endPoint y: 287, distance: 6.8
click at [277, 285] on div "No matches found." at bounding box center [331, 189] width 478 height 272
drag, startPoint x: 278, startPoint y: 286, endPoint x: 282, endPoint y: 293, distance: 7.5
click at [282, 293] on div "No matches found." at bounding box center [331, 189] width 478 height 272
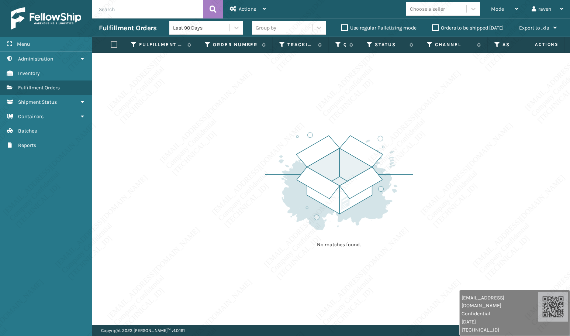
drag, startPoint x: 321, startPoint y: 270, endPoint x: 326, endPoint y: 290, distance: 20.2
click at [324, 274] on div "No matches found." at bounding box center [331, 189] width 478 height 272
click at [333, 309] on div "No matches found." at bounding box center [331, 189] width 478 height 272
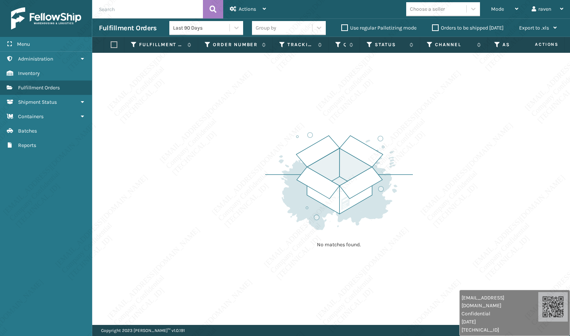
click at [333, 309] on div "No matches found." at bounding box center [331, 189] width 478 height 272
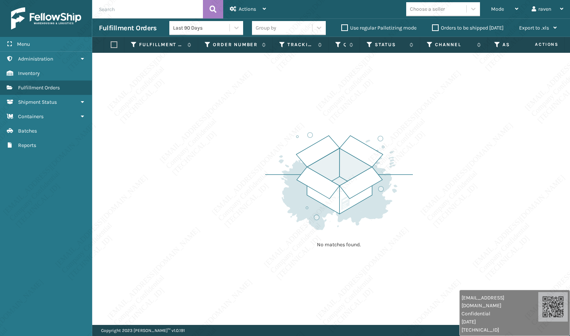
click at [333, 309] on div "No matches found." at bounding box center [331, 189] width 478 height 272
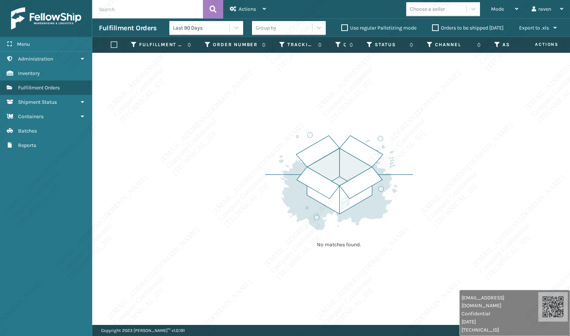
click at [333, 309] on div "No matches found." at bounding box center [331, 189] width 478 height 272
click at [549, 250] on div "No matches found." at bounding box center [331, 189] width 478 height 272
drag, startPoint x: 259, startPoint y: 273, endPoint x: 245, endPoint y: 261, distance: 18.6
click at [244, 266] on div "No matches found." at bounding box center [331, 189] width 478 height 272
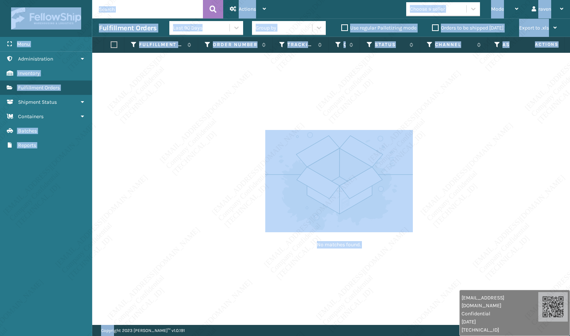
drag, startPoint x: 121, startPoint y: 341, endPoint x: 126, endPoint y: 348, distance: 7.5
click at [126, 336] on html "[EMAIL_ADDRESS][DOMAIN_NAME] Confidential [DATE] [TECHNICAL_ID] [EMAIL_ADDRESS]…" at bounding box center [285, 168] width 570 height 336
click at [160, 132] on div "No matches found." at bounding box center [331, 189] width 478 height 272
click at [159, 132] on div "No matches found." at bounding box center [331, 189] width 478 height 272
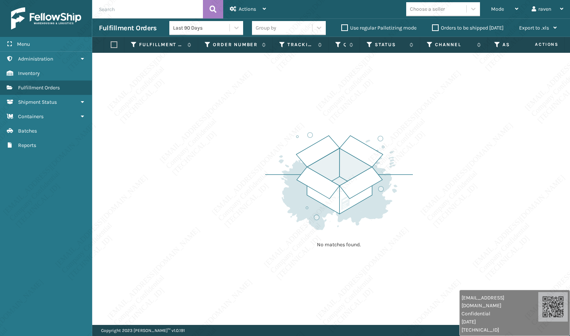
drag, startPoint x: 376, startPoint y: 287, endPoint x: 470, endPoint y: 207, distance: 123.1
click at [376, 286] on div "No matches found." at bounding box center [331, 189] width 478 height 272
click at [502, 176] on div "No matches found." at bounding box center [331, 189] width 478 height 272
click at [498, 164] on div "No matches found." at bounding box center [331, 189] width 478 height 272
click at [436, 173] on div "No matches found." at bounding box center [331, 189] width 478 height 272
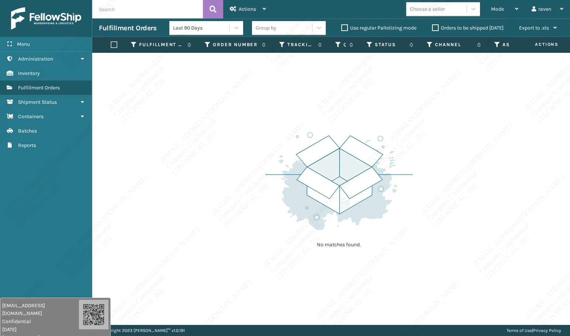
drag, startPoint x: 499, startPoint y: 314, endPoint x: 10, endPoint y: 319, distance: 489.1
click at [10, 319] on div "[EMAIL_ADDRESS][DOMAIN_NAME] Confidential [DATE] [TECHNICAL_ID]" at bounding box center [40, 322] width 77 height 40
click at [49, 245] on div "Menu Administration Inventory Fulfillment Orders Shipment Status Containers Bat…" at bounding box center [46, 168] width 92 height 336
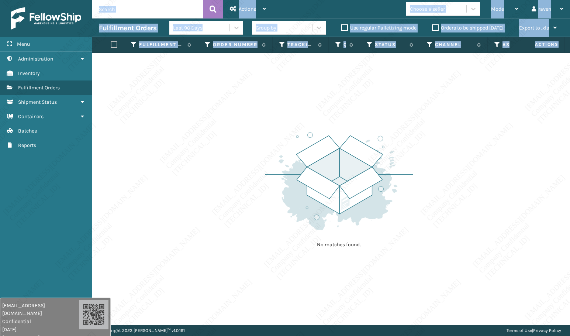
drag, startPoint x: 86, startPoint y: 259, endPoint x: 101, endPoint y: 275, distance: 22.2
click at [101, 0] on div "Menu Administration Inventory Fulfillment Orders Shipment Status Containers Bat…" at bounding box center [285, 0] width 570 height 0
click at [290, 205] on img at bounding box center [339, 181] width 148 height 102
click at [289, 231] on img at bounding box center [339, 181] width 148 height 102
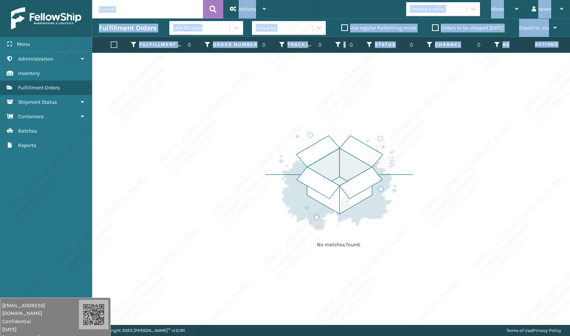
click at [289, 231] on img at bounding box center [339, 181] width 148 height 102
click at [293, 193] on img at bounding box center [339, 181] width 148 height 102
click at [234, 88] on div "No matches found." at bounding box center [331, 189] width 478 height 272
click at [231, 78] on div "No matches found." at bounding box center [331, 189] width 478 height 272
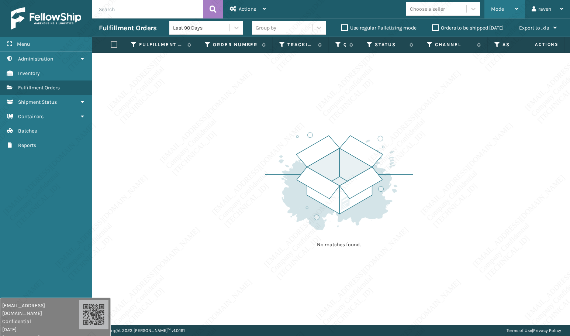
click at [501, 11] on span "Mode" at bounding box center [497, 9] width 13 height 6
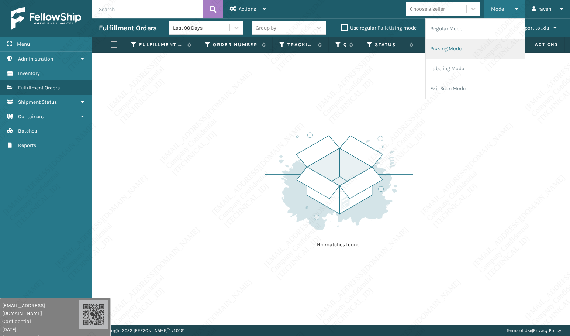
click at [462, 48] on li "Picking Mode" at bounding box center [475, 49] width 99 height 20
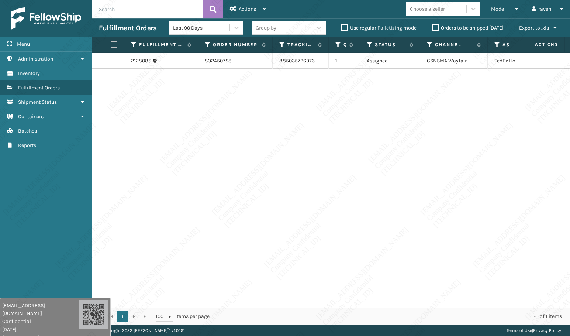
click at [276, 235] on div "2128085 SO2450758 885035726976 1 Assigned CSNSMA Wayfair FedEx Home Delivery" at bounding box center [331, 180] width 478 height 255
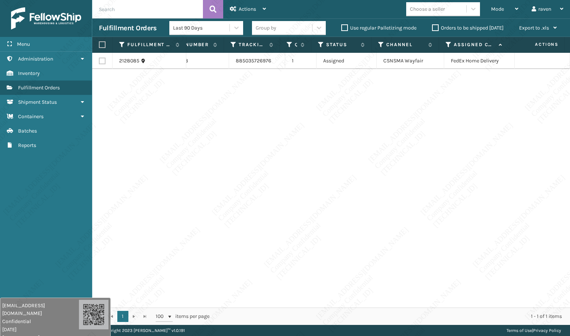
click at [102, 47] on label at bounding box center [101, 44] width 4 height 7
click at [99, 47] on input "checkbox" at bounding box center [99, 44] width 0 height 5
checkbox input "true"
click at [244, 10] on span "Actions" at bounding box center [247, 9] width 17 height 6
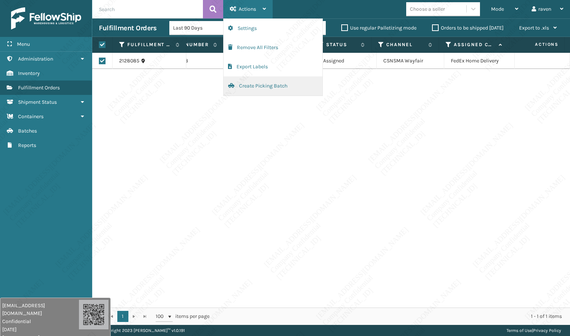
click at [245, 84] on button "Create Picking Batch" at bounding box center [273, 85] width 99 height 19
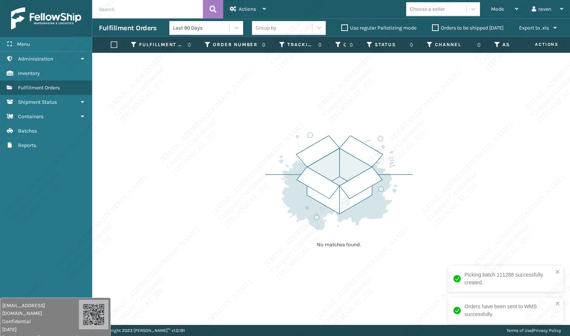
click at [453, 152] on div "No matches found." at bounding box center [331, 189] width 478 height 272
click at [215, 180] on div "No matches found." at bounding box center [331, 189] width 478 height 272
click at [198, 181] on div "No matches found." at bounding box center [331, 189] width 478 height 272
click at [212, 138] on div "No matches found." at bounding box center [331, 189] width 478 height 272
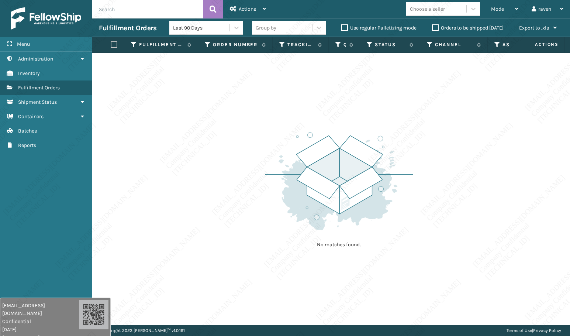
drag, startPoint x: 395, startPoint y: 292, endPoint x: 421, endPoint y: 294, distance: 26.3
click at [421, 294] on div "No matches found." at bounding box center [331, 189] width 478 height 272
click at [129, 13] on input "text" at bounding box center [147, 9] width 111 height 18
click at [505, 12] on div "Mode" at bounding box center [504, 9] width 27 height 18
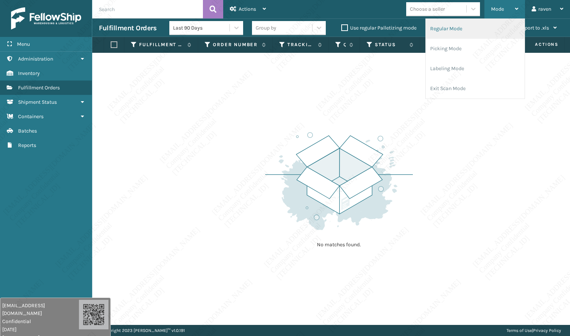
click at [467, 29] on li "Regular Mode" at bounding box center [475, 29] width 99 height 20
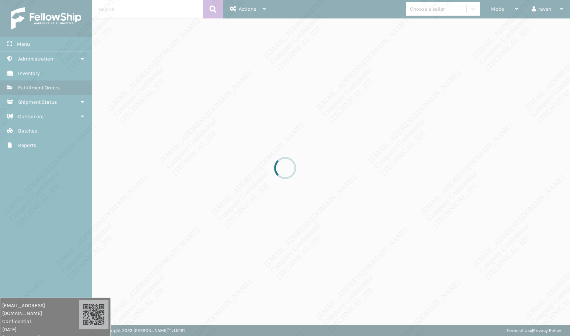
click at [229, 117] on div at bounding box center [285, 168] width 570 height 336
click at [243, 113] on div at bounding box center [285, 168] width 570 height 336
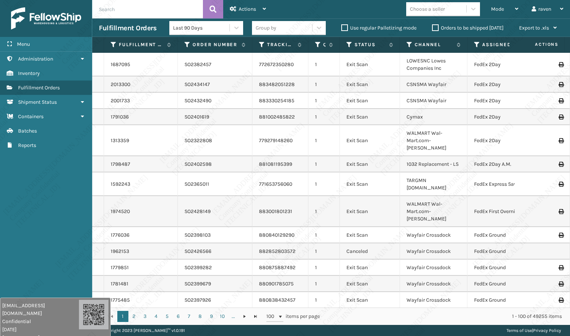
click at [132, 14] on input "text" at bounding box center [147, 9] width 111 height 18
paste input "SO2450408"
type input "SO2450408"
click at [217, 10] on button at bounding box center [213, 9] width 20 height 18
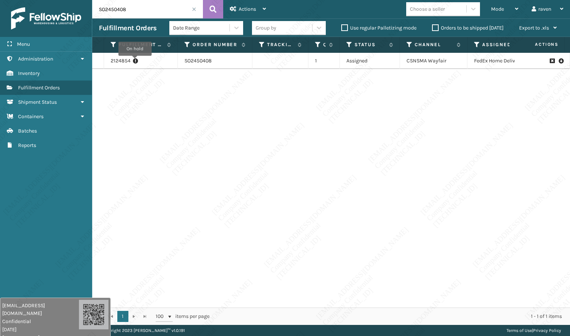
click at [135, 61] on icon at bounding box center [135, 60] width 5 height 7
click at [120, 62] on link "2124854" at bounding box center [121, 60] width 20 height 7
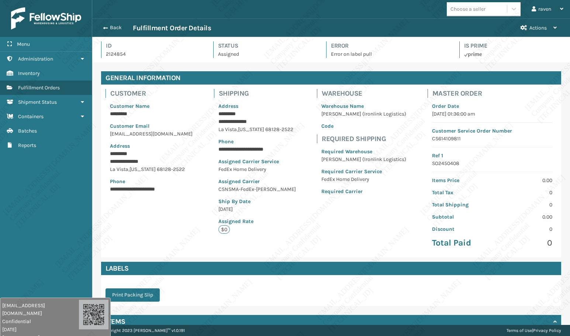
scroll to position [18, 478]
click at [106, 27] on span "button" at bounding box center [104, 27] width 4 height 5
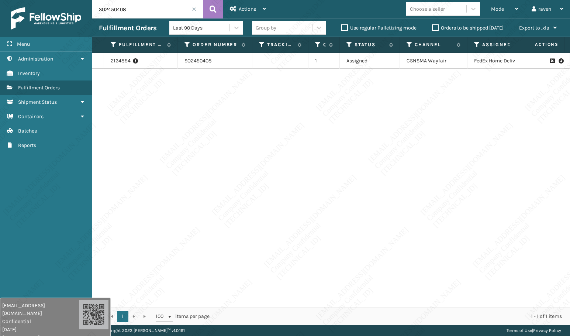
click at [135, 12] on input "SO2450408" at bounding box center [147, 9] width 111 height 18
paste input "182"
type input "SO2450182"
click at [210, 8] on icon at bounding box center [213, 9] width 7 height 11
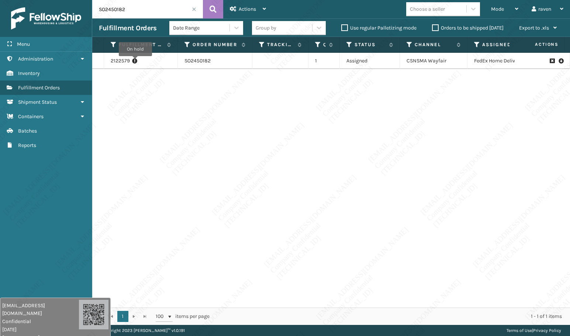
click at [135, 61] on icon at bounding box center [134, 60] width 5 height 7
click at [123, 63] on link "2122579" at bounding box center [120, 60] width 19 height 7
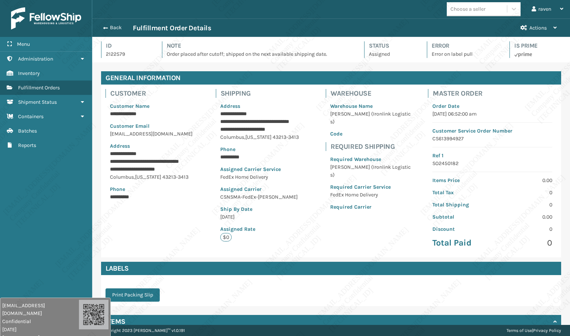
scroll to position [18, 478]
click at [111, 26] on button "Back" at bounding box center [116, 27] width 34 height 7
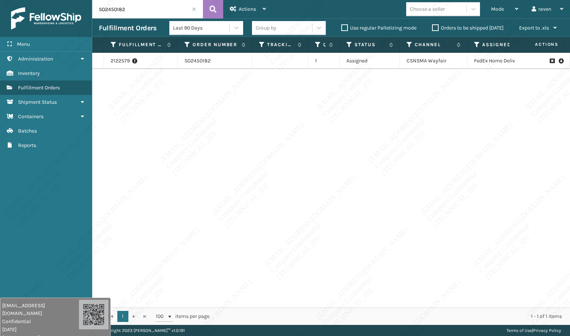
click at [140, 6] on input "SO2450182" at bounding box center [147, 9] width 111 height 18
paste input "49904"
type input "SO2449904"
click at [210, 8] on icon at bounding box center [213, 9] width 7 height 11
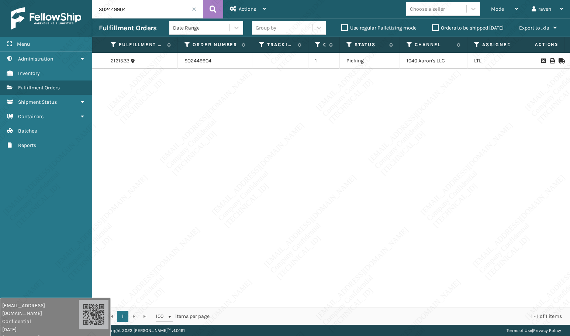
click at [208, 145] on div "2121522 SO2449904 1 Picking 1040 [PERSON_NAME]'s LLC LTL" at bounding box center [331, 180] width 478 height 255
click at [193, 11] on span at bounding box center [194, 9] width 4 height 4
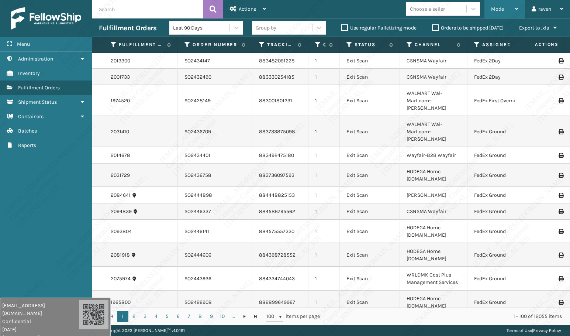
click at [495, 8] on span "Mode" at bounding box center [497, 9] width 13 height 6
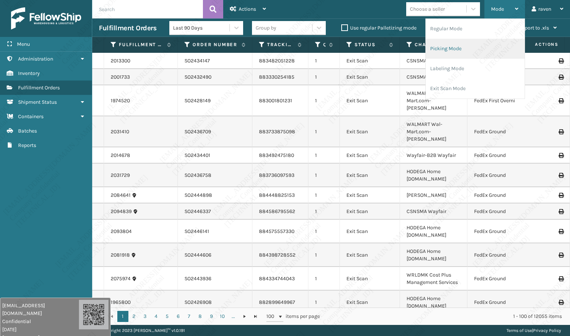
click at [463, 49] on li "Picking Mode" at bounding box center [475, 49] width 99 height 20
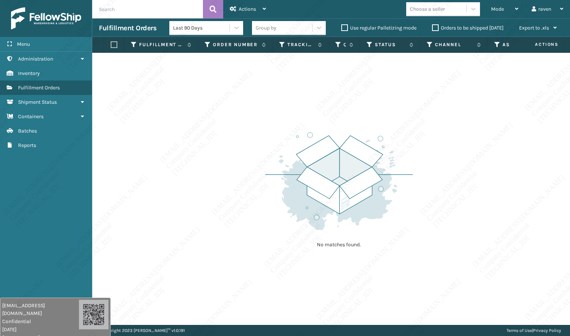
click at [439, 110] on div "No matches found." at bounding box center [331, 189] width 478 height 272
click at [381, 225] on img at bounding box center [339, 181] width 148 height 102
click at [452, 162] on div "No matches found." at bounding box center [331, 189] width 478 height 272
drag, startPoint x: 220, startPoint y: 309, endPoint x: 217, endPoint y: 299, distance: 10.3
click at [220, 309] on div "No matches found." at bounding box center [331, 189] width 478 height 272
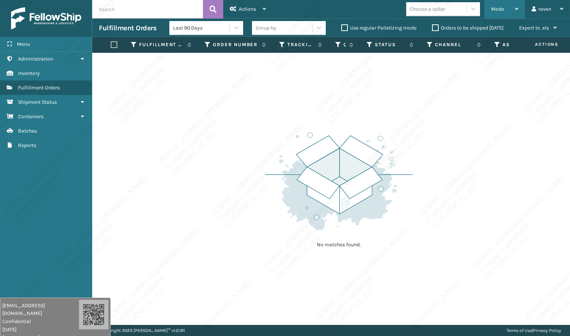
click at [502, 2] on div "Mode" at bounding box center [504, 9] width 27 height 18
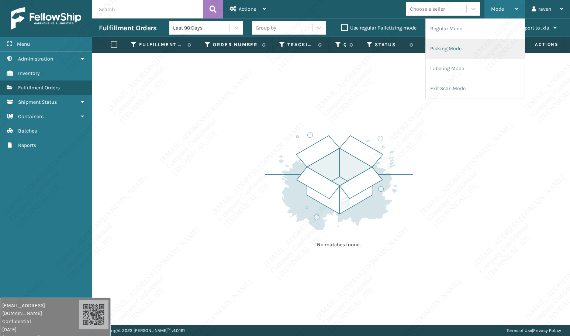
click at [468, 41] on li "Picking Mode" at bounding box center [475, 49] width 99 height 20
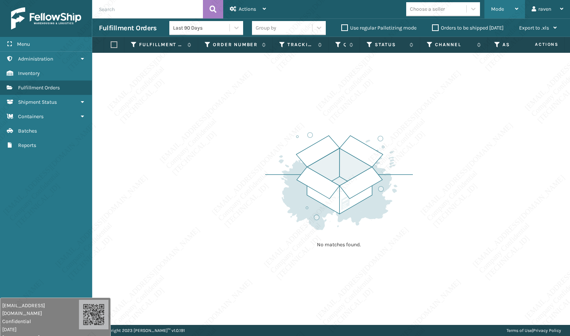
click at [494, 10] on span "Mode" at bounding box center [497, 9] width 13 height 6
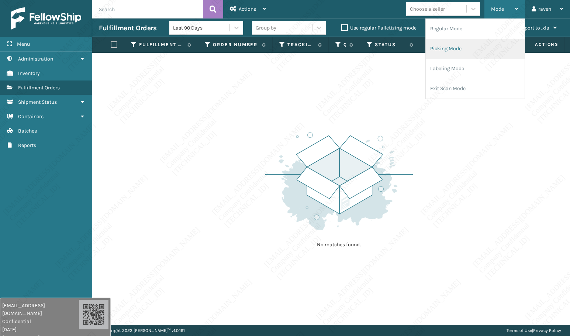
click at [458, 50] on li "Picking Mode" at bounding box center [475, 49] width 99 height 20
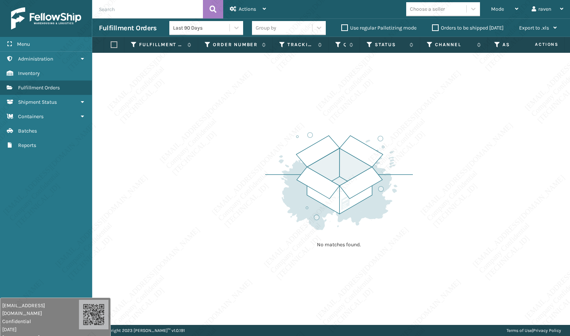
click at [415, 103] on div "No matches found." at bounding box center [331, 189] width 478 height 272
click at [415, 117] on div "No matches found." at bounding box center [331, 189] width 478 height 272
click at [385, 131] on img at bounding box center [339, 181] width 148 height 102
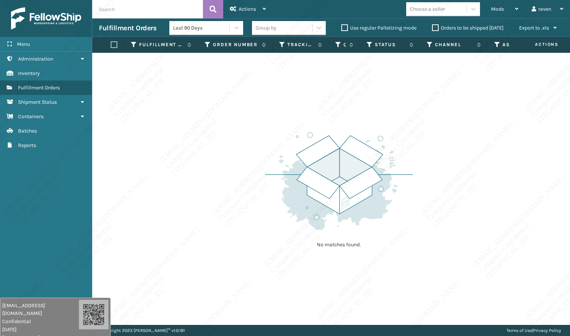
click at [386, 132] on img at bounding box center [339, 181] width 148 height 102
click at [385, 132] on img at bounding box center [339, 181] width 148 height 102
click at [395, 130] on img at bounding box center [339, 181] width 148 height 102
click at [395, 128] on div "No matches found." at bounding box center [339, 189] width 148 height 136
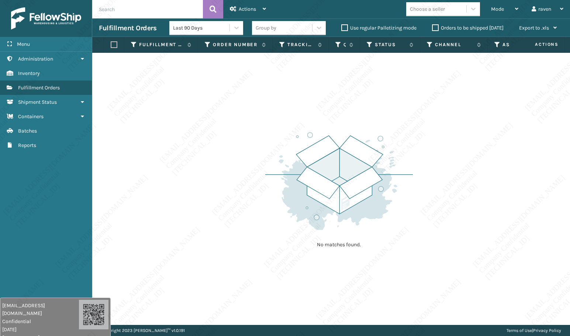
click at [394, 126] on div "No matches found." at bounding box center [339, 189] width 148 height 136
click at [387, 126] on div "No matches found." at bounding box center [339, 189] width 148 height 136
click at [388, 127] on div "No matches found." at bounding box center [339, 189] width 148 height 136
click at [388, 126] on div "No matches found." at bounding box center [339, 189] width 148 height 136
click at [390, 124] on div "No matches found." at bounding box center [339, 189] width 148 height 136
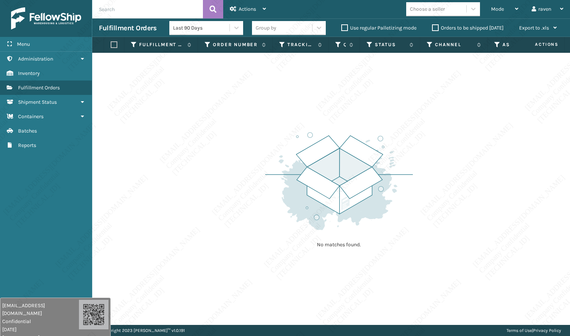
click at [389, 125] on div "No matches found." at bounding box center [339, 189] width 148 height 136
click at [390, 125] on div "No matches found." at bounding box center [339, 189] width 148 height 136
click at [389, 124] on div "No matches found." at bounding box center [339, 189] width 148 height 136
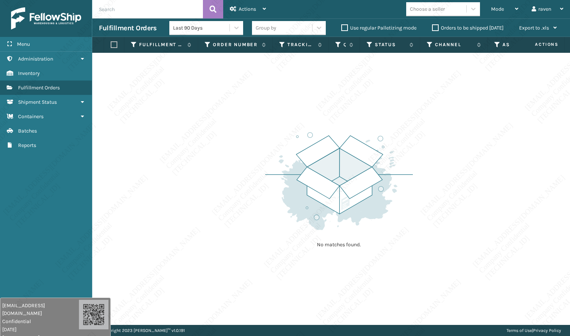
click at [390, 124] on div "No matches found." at bounding box center [339, 189] width 148 height 136
click at [389, 124] on div "No matches found." at bounding box center [339, 189] width 148 height 136
click at [390, 124] on div "No matches found." at bounding box center [339, 189] width 148 height 136
click at [391, 125] on div "No matches found." at bounding box center [339, 189] width 148 height 136
click at [390, 125] on div "No matches found." at bounding box center [339, 189] width 148 height 136
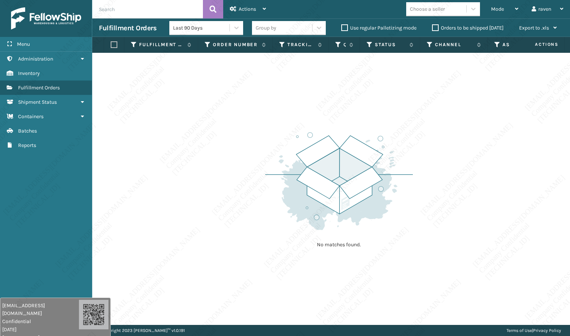
click at [390, 125] on div "No matches found." at bounding box center [339, 189] width 148 height 136
click at [388, 121] on div "No matches found." at bounding box center [339, 189] width 148 height 136
click at [435, 76] on div "No matches found." at bounding box center [331, 189] width 478 height 272
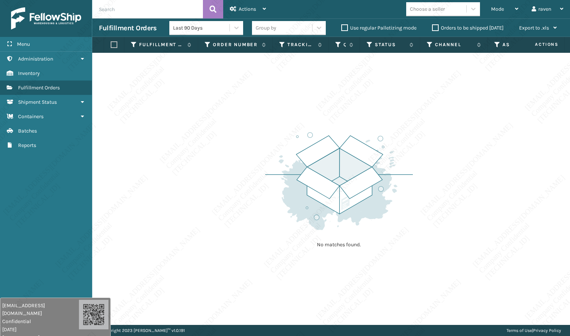
click at [434, 77] on div "No matches found." at bounding box center [331, 189] width 478 height 272
drag, startPoint x: 436, startPoint y: 78, endPoint x: 439, endPoint y: 94, distance: 16.9
click at [439, 94] on div "No matches found." at bounding box center [331, 189] width 478 height 272
click at [436, 94] on div "No matches found." at bounding box center [331, 189] width 478 height 272
click at [435, 93] on div "No matches found." at bounding box center [331, 189] width 478 height 272
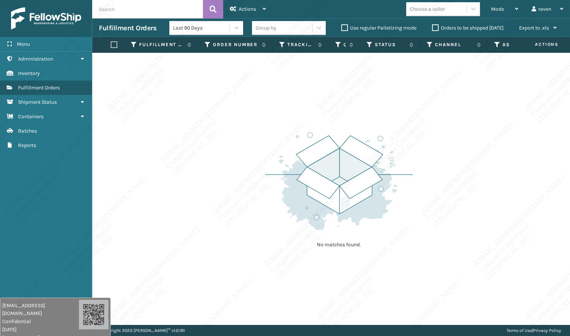
click at [435, 93] on div "No matches found." at bounding box center [331, 189] width 478 height 272
click at [434, 94] on div "No matches found." at bounding box center [331, 189] width 478 height 272
click at [433, 94] on div "No matches found." at bounding box center [331, 189] width 478 height 272
click at [432, 94] on div "No matches found." at bounding box center [331, 189] width 478 height 272
click at [433, 94] on div "No matches found." at bounding box center [331, 189] width 478 height 272
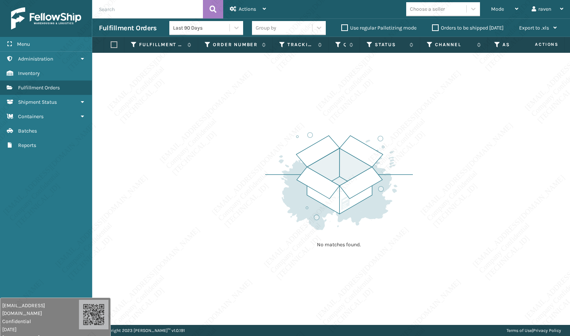
click at [433, 95] on div "No matches found." at bounding box center [331, 189] width 478 height 272
drag, startPoint x: 431, startPoint y: 93, endPoint x: 420, endPoint y: 93, distance: 10.3
click at [431, 93] on div "No matches found." at bounding box center [331, 189] width 478 height 272
click at [493, 12] on div "Mode" at bounding box center [504, 9] width 27 height 18
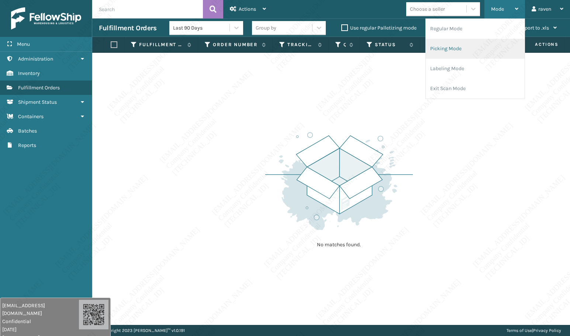
click at [470, 42] on li "Picking Mode" at bounding box center [475, 49] width 99 height 20
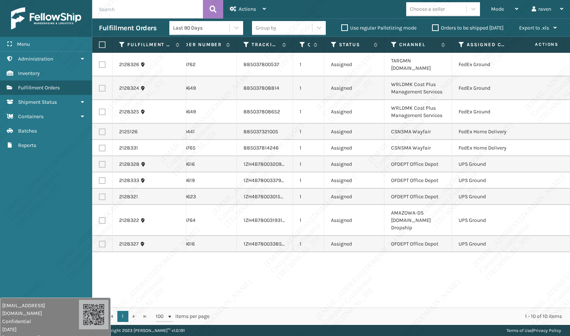
scroll to position [0, 49]
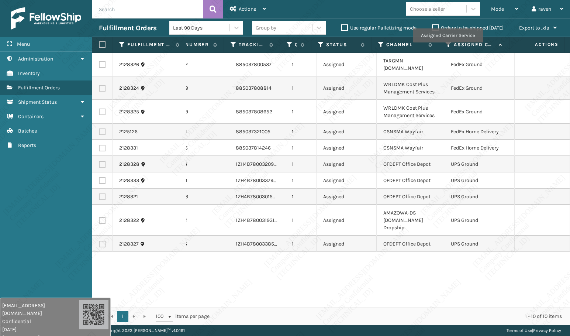
click at [448, 48] on icon at bounding box center [449, 44] width 6 height 7
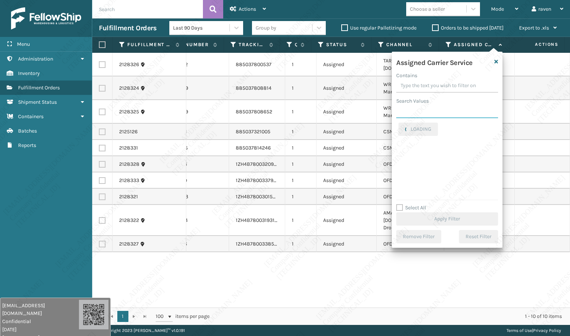
click at [439, 114] on input "Search Values" at bounding box center [447, 111] width 102 height 13
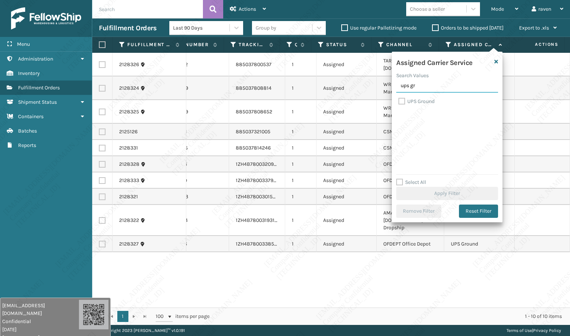
type input "ups gr"
click at [424, 100] on label "UPS Ground" at bounding box center [417, 101] width 36 height 6
click at [399, 100] on input "UPS Ground" at bounding box center [399, 99] width 0 height 5
checkbox input "true"
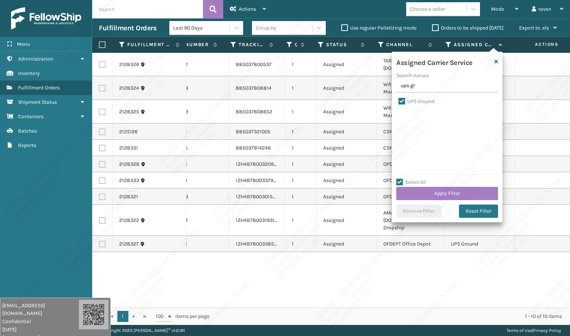
click at [468, 201] on div "Assigned Carrier Service Search Values ups gr UPS Ground Select All Apply Filte…" at bounding box center [447, 137] width 111 height 171
click at [470, 194] on button "Apply Filter" at bounding box center [447, 193] width 102 height 13
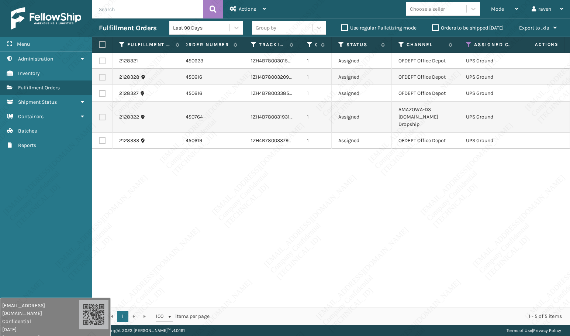
scroll to position [0, 18]
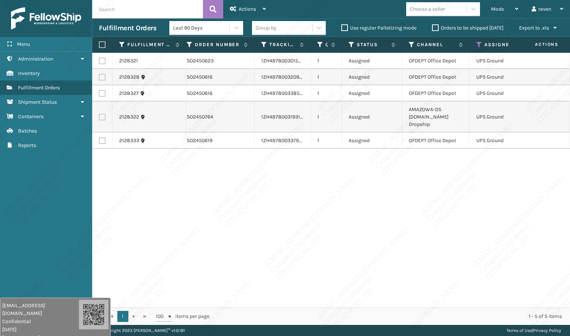
click at [102, 44] on label at bounding box center [101, 44] width 4 height 7
click at [99, 44] on input "checkbox" at bounding box center [99, 44] width 0 height 5
checkbox input "true"
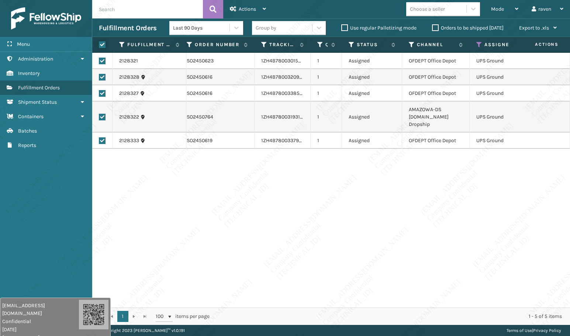
checkbox input "true"
click at [245, 10] on span "Actions" at bounding box center [247, 9] width 17 height 6
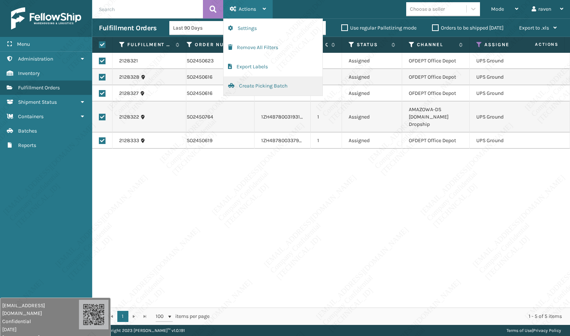
click at [253, 84] on button "Create Picking Batch" at bounding box center [273, 85] width 99 height 19
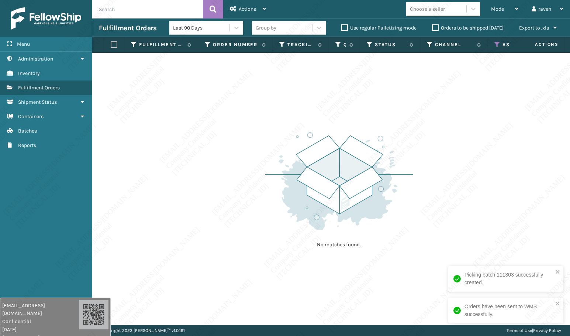
click at [497, 44] on icon at bounding box center [498, 44] width 6 height 7
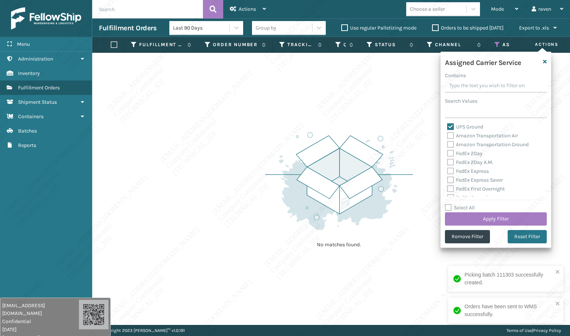
click at [453, 230] on div "Assigned Carrier Service Contains Search Values UPS Ground Amazon Transportatio…" at bounding box center [496, 150] width 111 height 196
click at [469, 235] on button "Remove Filter" at bounding box center [467, 236] width 45 height 13
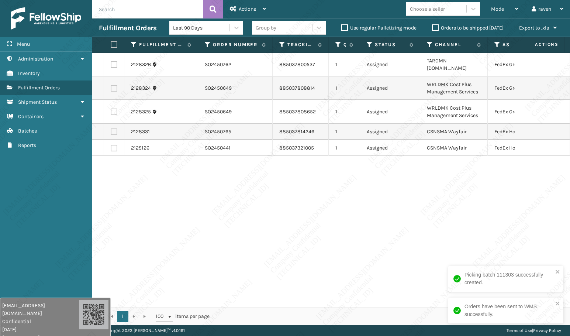
scroll to position [0, 49]
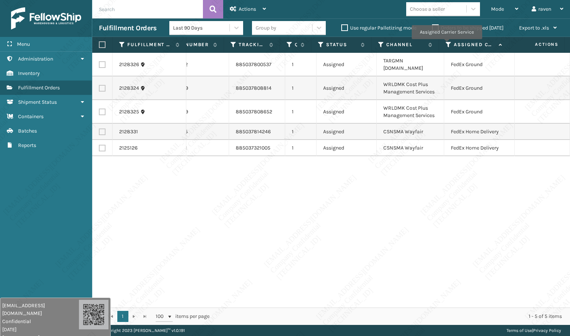
click at [447, 44] on icon at bounding box center [449, 44] width 6 height 7
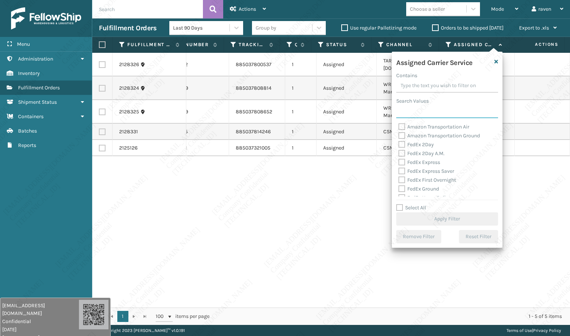
click at [435, 115] on input "Search Values" at bounding box center [447, 111] width 102 height 13
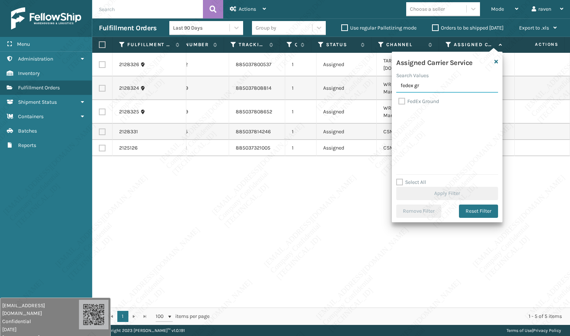
type input "fedex gr"
click at [422, 102] on label "FedEx Ground" at bounding box center [419, 101] width 41 height 6
click at [399, 102] on input "FedEx Ground" at bounding box center [399, 99] width 0 height 5
checkbox input "true"
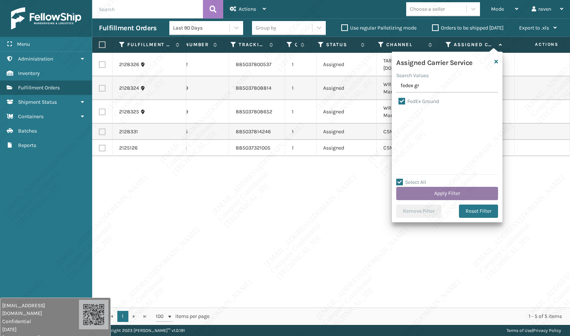
click at [462, 193] on button "Apply Filter" at bounding box center [447, 193] width 102 height 13
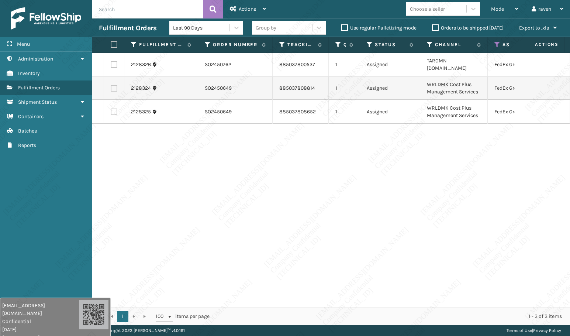
click at [373, 228] on div "2128326 SO2450762 885037800537 1 Assigned TARGMN [DOMAIN_NAME] FedEx Ground 212…" at bounding box center [331, 180] width 478 height 255
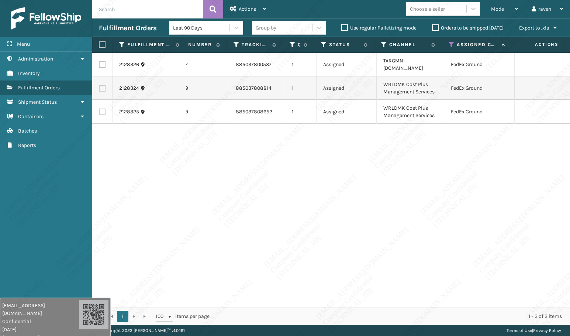
scroll to position [0, 41]
click at [103, 45] on label at bounding box center [101, 44] width 4 height 7
click at [99, 45] on input "checkbox" at bounding box center [99, 44] width 0 height 5
checkbox input "true"
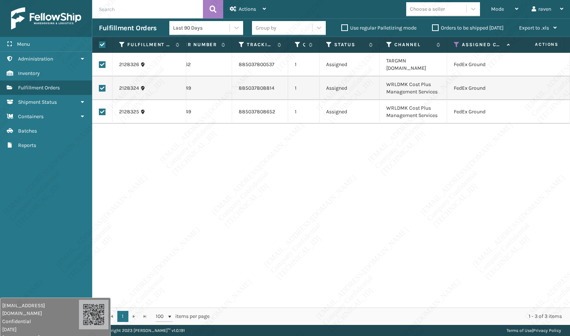
checkbox input "true"
click at [275, 4] on div "Mode Regular Mode Picking Mode Labeling Mode Exit Scan Mode Choose a seller rav…" at bounding box center [422, 9] width 298 height 18
click at [259, 7] on div "Actions" at bounding box center [248, 9] width 36 height 18
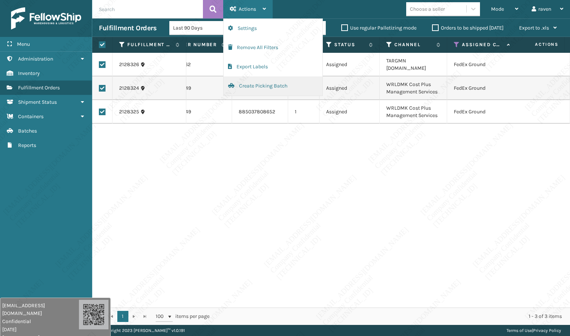
click at [251, 88] on button "Create Picking Batch" at bounding box center [273, 85] width 99 height 19
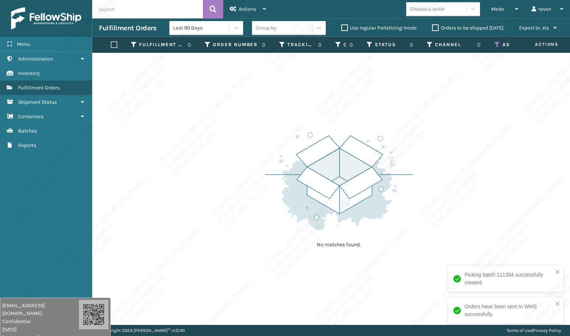
click at [472, 188] on div "No matches found." at bounding box center [331, 189] width 478 height 272
click at [495, 39] on th "Assigned Carrier Service" at bounding box center [523, 45] width 71 height 16
click at [495, 44] on icon at bounding box center [498, 44] width 6 height 7
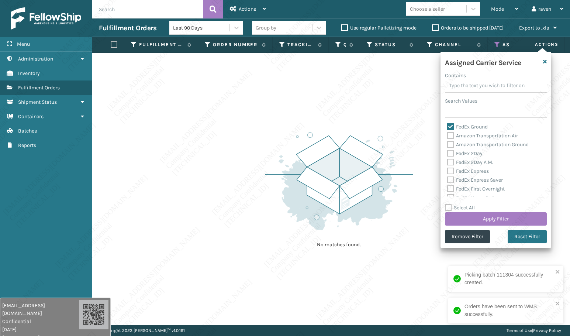
click at [460, 127] on label "FedEx Ground" at bounding box center [467, 127] width 41 height 6
click at [448, 127] on input "FedEx Ground" at bounding box center [447, 125] width 0 height 5
checkbox input "false"
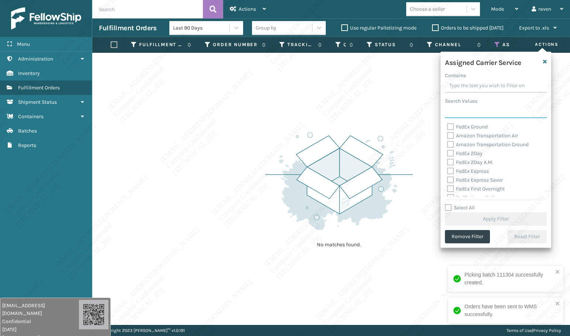
click at [465, 115] on input "Search Values" at bounding box center [496, 111] width 102 height 13
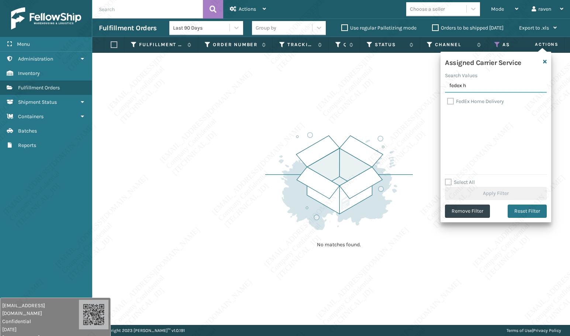
type input "fedex h"
click at [467, 102] on label "FedEx Home Delivery" at bounding box center [475, 101] width 57 height 6
click at [448, 102] on input "FedEx Home Delivery" at bounding box center [447, 99] width 0 height 5
checkbox input "true"
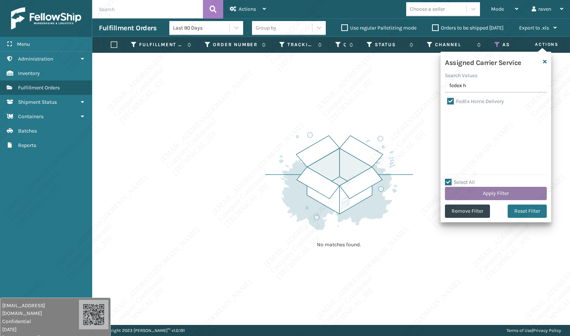
click at [494, 193] on button "Apply Filter" at bounding box center [496, 193] width 102 height 13
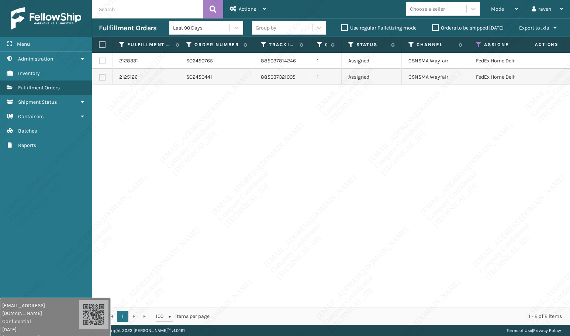
scroll to position [0, 37]
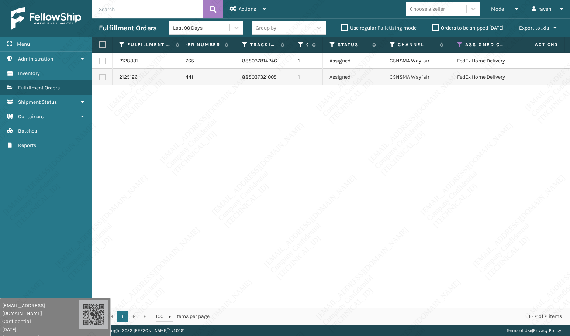
drag, startPoint x: 100, startPoint y: 44, endPoint x: 149, endPoint y: 40, distance: 48.5
click at [100, 44] on label at bounding box center [101, 44] width 4 height 7
click at [99, 44] on input "checkbox" at bounding box center [99, 44] width 0 height 5
checkbox input "true"
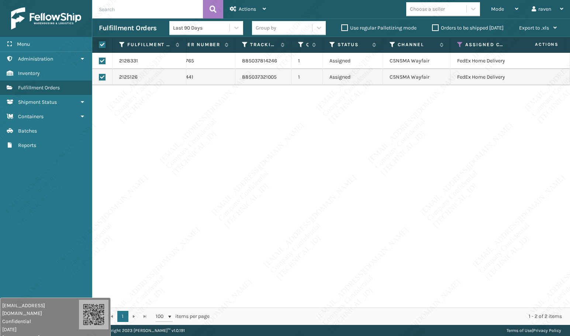
checkbox input "true"
click at [247, 7] on span "Actions" at bounding box center [247, 9] width 17 height 6
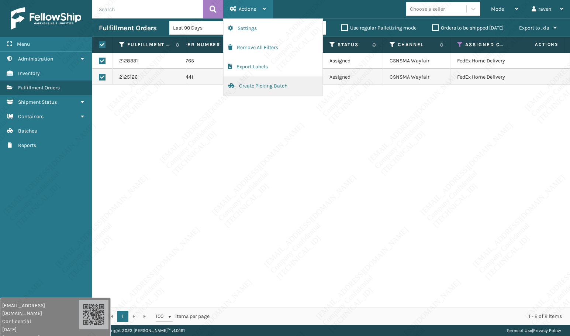
click at [255, 86] on button "Create Picking Batch" at bounding box center [273, 85] width 99 height 19
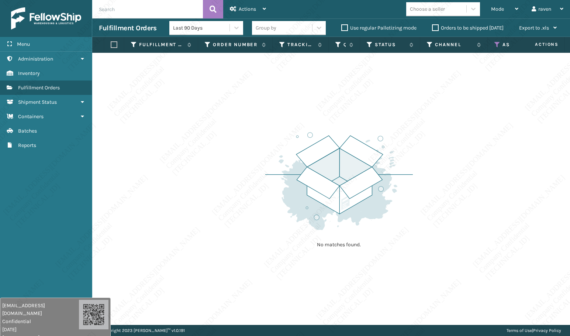
click at [334, 144] on img at bounding box center [339, 181] width 148 height 102
click at [499, 12] on div "Mode" at bounding box center [504, 9] width 27 height 18
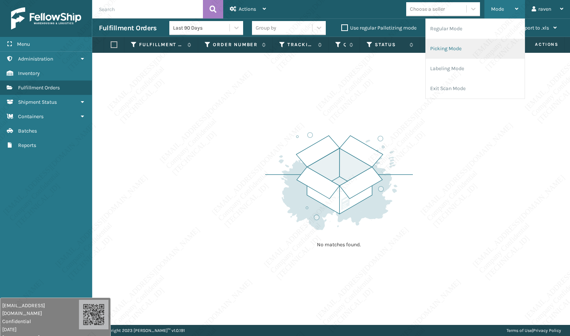
click at [461, 48] on li "Picking Mode" at bounding box center [475, 49] width 99 height 20
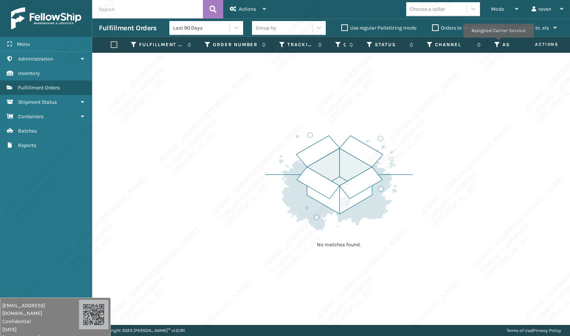
click at [498, 43] on icon at bounding box center [498, 44] width 6 height 7
click at [294, 155] on img at bounding box center [339, 181] width 148 height 102
click at [427, 218] on div "No matches found." at bounding box center [331, 189] width 478 height 272
click at [332, 196] on img at bounding box center [339, 181] width 148 height 102
click at [489, 11] on div "Mode Regular Mode Picking Mode Labeling Mode Exit Scan Mode" at bounding box center [505, 9] width 41 height 18
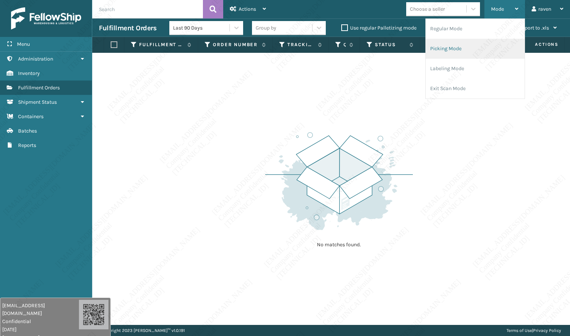
click at [448, 42] on li "Picking Mode" at bounding box center [475, 49] width 99 height 20
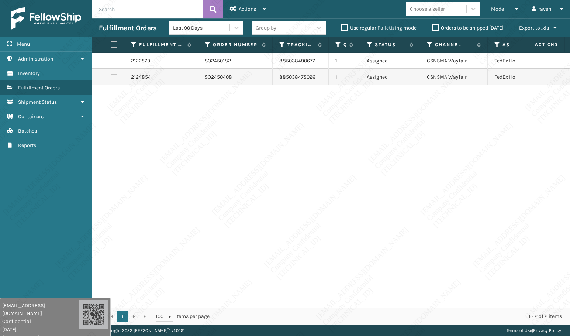
click at [354, 176] on div "2122579 SO2450182 885038490677 1 Assigned CSNSMA Wayfair FedEx Home Delivery 21…" at bounding box center [331, 180] width 478 height 255
click at [114, 46] on label at bounding box center [113, 44] width 4 height 7
click at [111, 46] on input "checkbox" at bounding box center [111, 44] width 0 height 5
checkbox input "true"
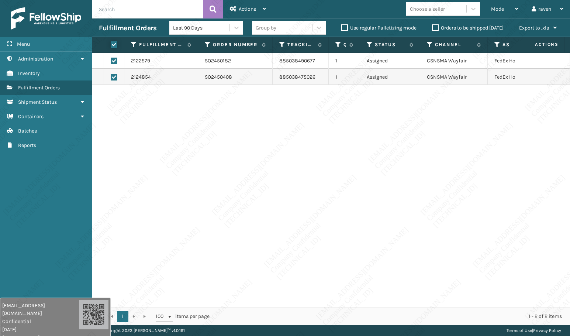
checkbox input "true"
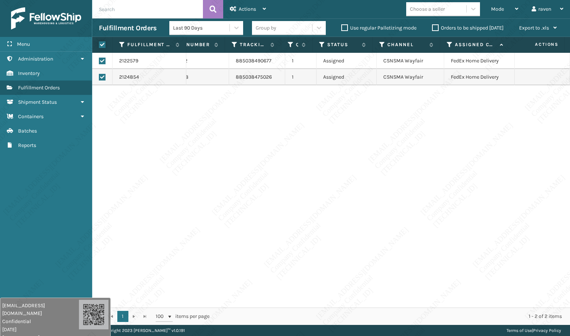
scroll to position [0, 49]
click at [245, 12] on span "Actions" at bounding box center [247, 9] width 17 height 6
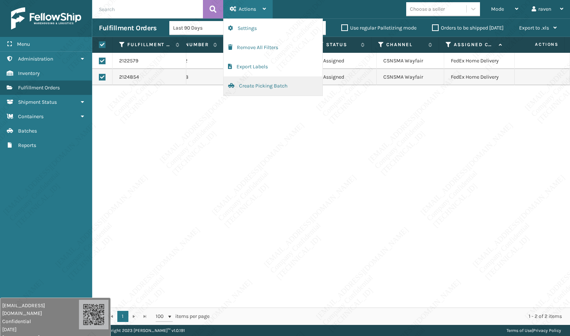
click at [255, 83] on button "Create Picking Batch" at bounding box center [273, 85] width 99 height 19
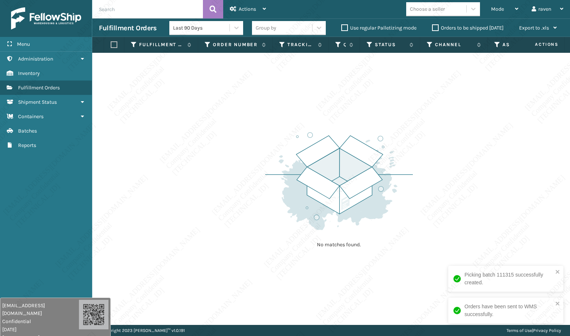
click at [278, 145] on img at bounding box center [339, 181] width 148 height 102
click at [495, 9] on span "Mode" at bounding box center [497, 9] width 13 height 6
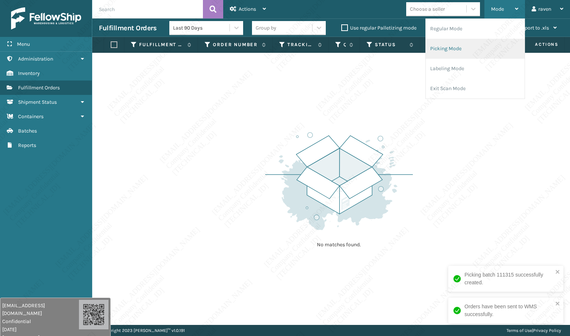
click at [464, 46] on li "Picking Mode" at bounding box center [475, 49] width 99 height 20
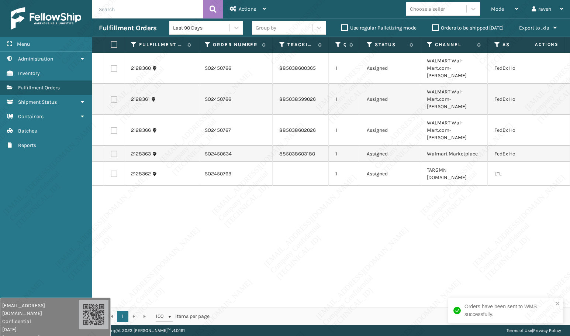
click at [441, 226] on div "2128360 SO2450766 885038600365 1 Assigned WALMART Wal-Mart.com-[PERSON_NAME] Fe…" at bounding box center [331, 180] width 478 height 255
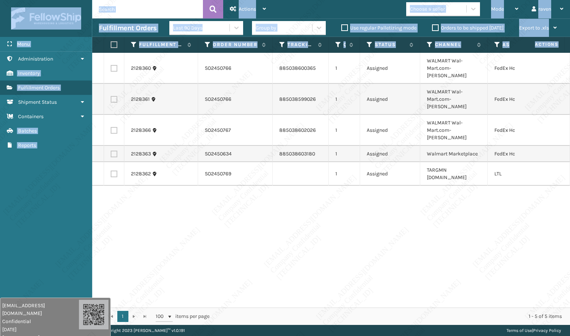
drag, startPoint x: 470, startPoint y: 304, endPoint x: 513, endPoint y: 303, distance: 42.8
click at [513, 0] on div "Orders have been sent to WMS successfully. Menu Administration Administration A…" at bounding box center [285, 0] width 570 height 0
click at [482, 264] on div "2128360 SO2450766 885038600365 1 Assigned WALMART Wal-Mart.com-[PERSON_NAME] Fe…" at bounding box center [331, 180] width 478 height 255
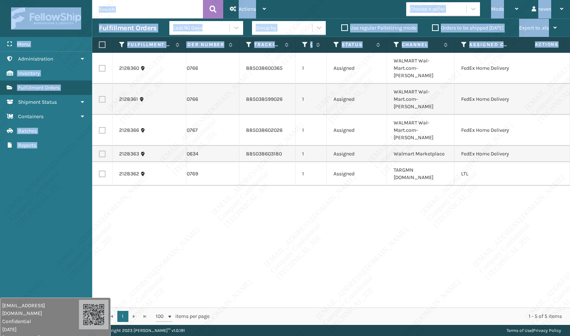
scroll to position [0, 35]
click at [461, 208] on div "2128360 SO2450766 885038600365 1 Assigned WALMART Wal-Mart.com-[PERSON_NAME] Fe…" at bounding box center [331, 180] width 478 height 255
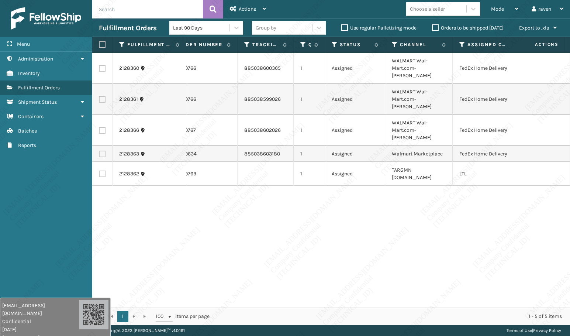
click at [461, 208] on div "2128360 SO2450766 885038600365 1 Assigned WALMART Wal-Mart.com-[PERSON_NAME] Fe…" at bounding box center [331, 180] width 478 height 255
click at [102, 65] on label at bounding box center [102, 68] width 7 height 7
click at [99, 65] on input "checkbox" at bounding box center [99, 67] width 0 height 5
checkbox input "true"
click at [103, 96] on label at bounding box center [102, 99] width 7 height 7
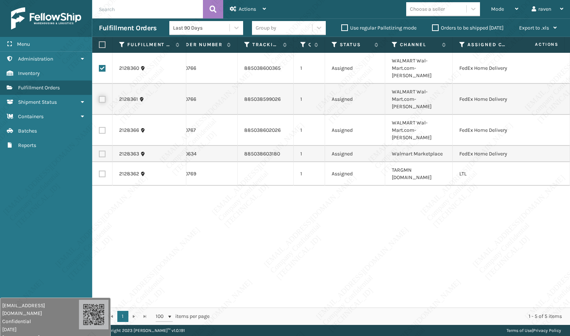
click at [99, 96] on input "checkbox" at bounding box center [99, 98] width 0 height 5
checkbox input "true"
click at [102, 127] on label at bounding box center [102, 130] width 7 height 7
click at [99, 127] on input "checkbox" at bounding box center [99, 129] width 0 height 5
checkbox input "true"
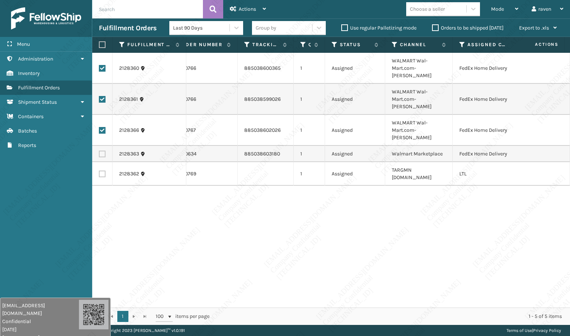
click at [104, 151] on label at bounding box center [102, 154] width 7 height 7
click at [99, 151] on input "checkbox" at bounding box center [99, 153] width 0 height 5
checkbox input "true"
click at [253, 10] on span "Actions" at bounding box center [247, 9] width 17 height 6
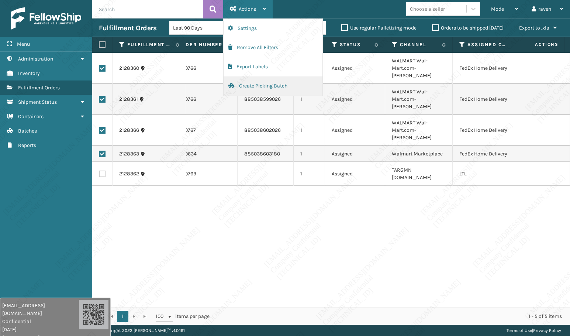
click at [271, 90] on button "Create Picking Batch" at bounding box center [273, 85] width 99 height 19
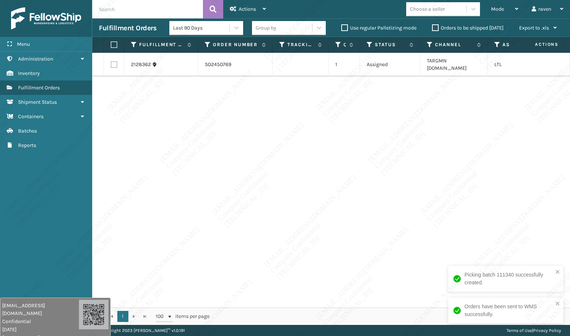
drag, startPoint x: 275, startPoint y: 128, endPoint x: 295, endPoint y: 123, distance: 20.7
click at [276, 128] on div "2128362 SO2450769 1 Assigned TARGMN [DOMAIN_NAME] LTL" at bounding box center [331, 180] width 478 height 255
drag, startPoint x: 473, startPoint y: 61, endPoint x: 449, endPoint y: 61, distance: 24.4
click at [449, 61] on td "TARGMN [DOMAIN_NAME]" at bounding box center [454, 65] width 68 height 24
copy td "[DOMAIN_NAME]"
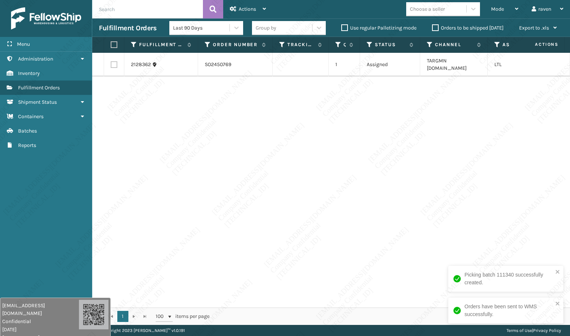
click at [113, 44] on label at bounding box center [113, 44] width 4 height 7
click at [111, 44] on input "checkbox" at bounding box center [111, 44] width 0 height 5
checkbox input "true"
click at [251, 8] on span "Actions" at bounding box center [247, 9] width 17 height 6
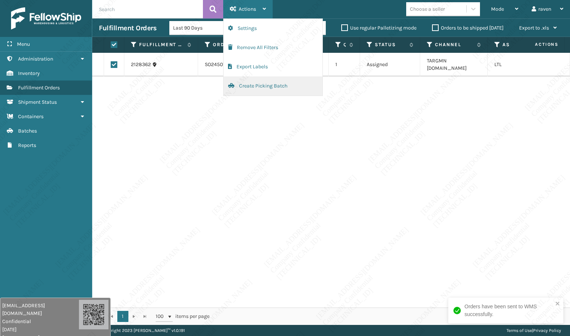
click at [256, 86] on button "Create Picking Batch" at bounding box center [273, 85] width 99 height 19
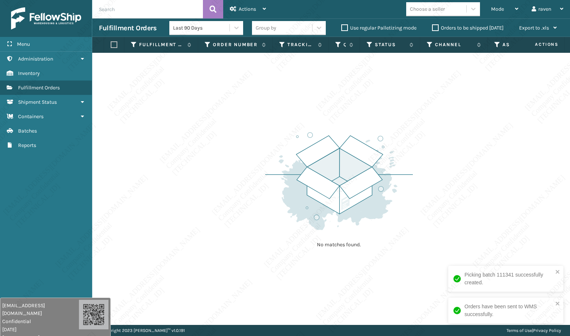
drag, startPoint x: 376, startPoint y: 117, endPoint x: 430, endPoint y: 71, distance: 71.0
click at [381, 116] on div "No matches found." at bounding box center [331, 189] width 478 height 272
click at [500, 13] on div "Mode" at bounding box center [504, 9] width 27 height 18
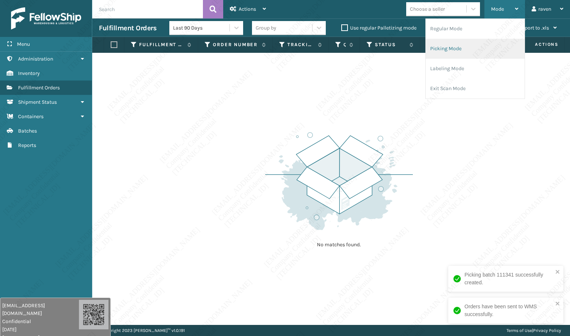
click at [466, 49] on li "Picking Mode" at bounding box center [475, 49] width 99 height 20
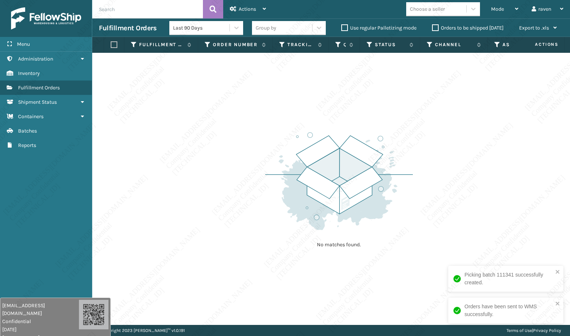
click at [561, 271] on div "Picking batch 111341 successfully created." at bounding box center [505, 279] width 115 height 26
click at [555, 303] on div "Orders have been sent to WMS successfully." at bounding box center [503, 310] width 104 height 20
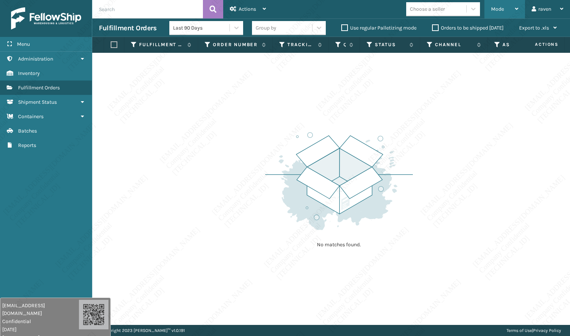
click at [497, 7] on span "Mode" at bounding box center [497, 9] width 13 height 6
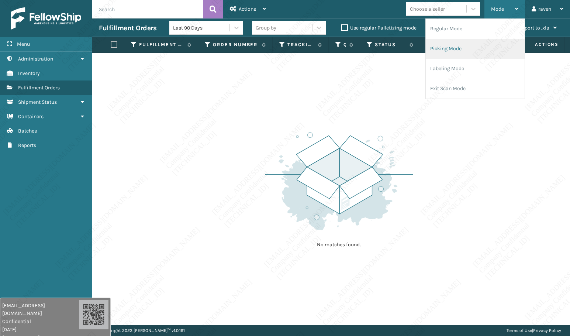
click at [461, 47] on li "Picking Mode" at bounding box center [475, 49] width 99 height 20
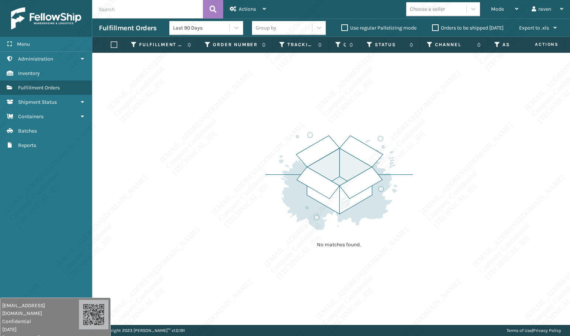
drag, startPoint x: 35, startPoint y: 179, endPoint x: 40, endPoint y: 178, distance: 4.7
click at [36, 179] on div "Menu Administration Administration Administration Inventory Administration Fulf…" at bounding box center [46, 168] width 92 height 336
drag, startPoint x: 346, startPoint y: 102, endPoint x: 440, endPoint y: 55, distance: 104.7
click at [352, 99] on div "No matches found." at bounding box center [331, 189] width 478 height 272
click at [503, 12] on span "Mode" at bounding box center [497, 9] width 13 height 6
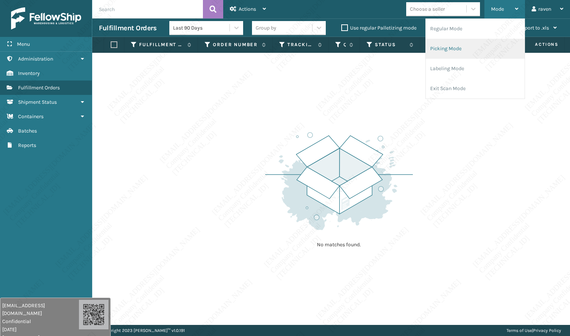
click at [468, 43] on li "Picking Mode" at bounding box center [475, 49] width 99 height 20
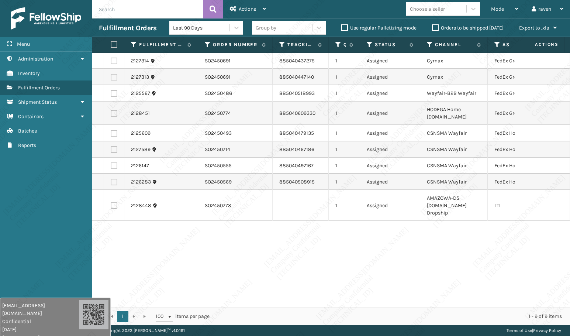
scroll to position [0, 49]
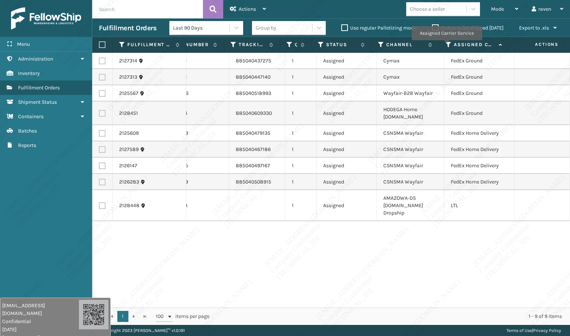
click at [448, 45] on icon at bounding box center [449, 44] width 6 height 7
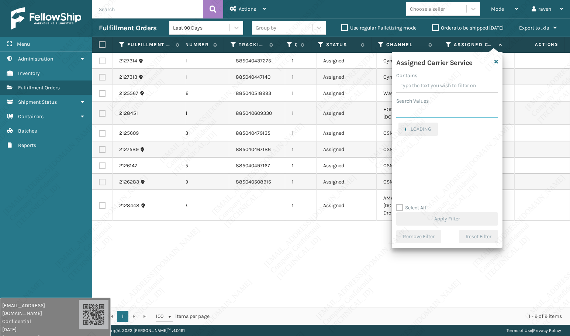
click at [419, 108] on input "Search Values" at bounding box center [447, 111] width 102 height 13
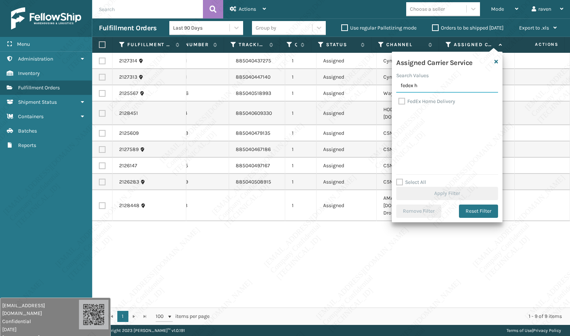
type input "fedex h"
click at [435, 101] on label "FedEx Home Delivery" at bounding box center [427, 101] width 57 height 6
click at [399, 101] on input "FedEx Home Delivery" at bounding box center [399, 99] width 0 height 5
checkbox input "true"
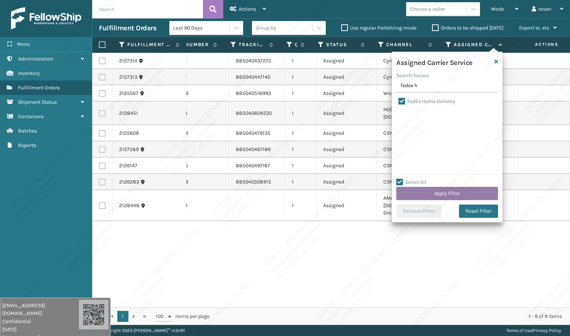
click at [454, 192] on button "Apply Filter" at bounding box center [447, 193] width 102 height 13
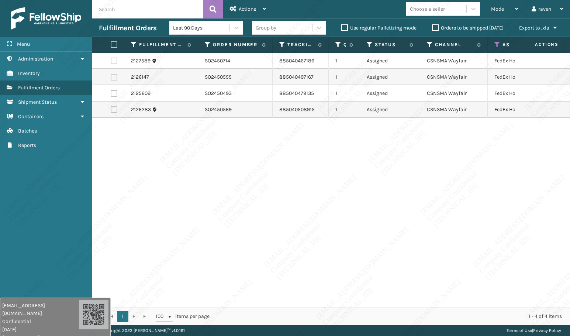
drag, startPoint x: 113, startPoint y: 45, endPoint x: 147, endPoint y: 38, distance: 34.6
click at [113, 45] on label at bounding box center [113, 44] width 4 height 7
click at [111, 45] on input "checkbox" at bounding box center [111, 44] width 0 height 5
checkbox input "true"
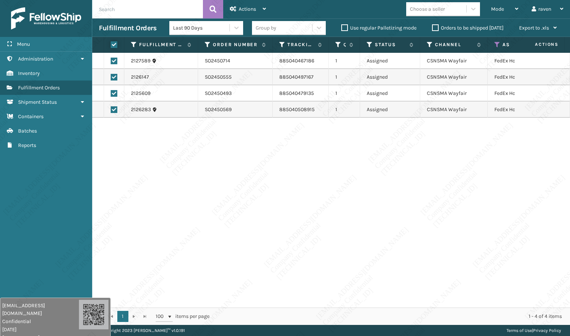
checkbox input "true"
click at [236, 15] on div "Actions" at bounding box center [248, 9] width 36 height 18
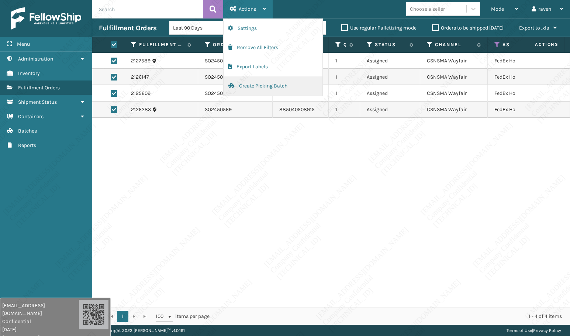
click at [252, 87] on button "Create Picking Batch" at bounding box center [273, 85] width 99 height 19
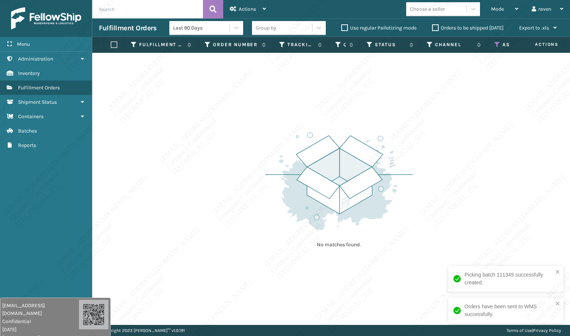
click at [498, 41] on th "Assigned Carrier Service" at bounding box center [523, 45] width 71 height 16
click at [495, 43] on icon at bounding box center [498, 44] width 6 height 7
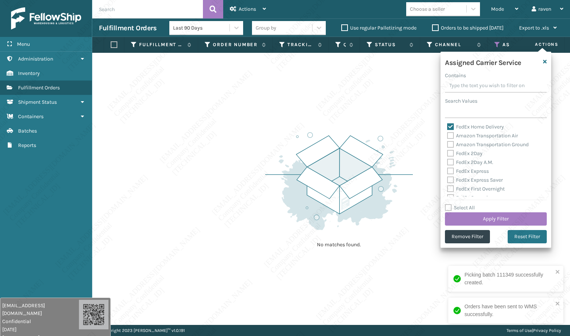
click at [445, 126] on div "FedEx Home Delivery Amazon Transportation Air Amazon Transportation Ground FedE…" at bounding box center [496, 160] width 102 height 74
click at [450, 126] on label "FedEx Home Delivery" at bounding box center [475, 127] width 57 height 6
click at [448, 126] on input "FedEx Home Delivery" at bounding box center [447, 125] width 0 height 5
checkbox input "false"
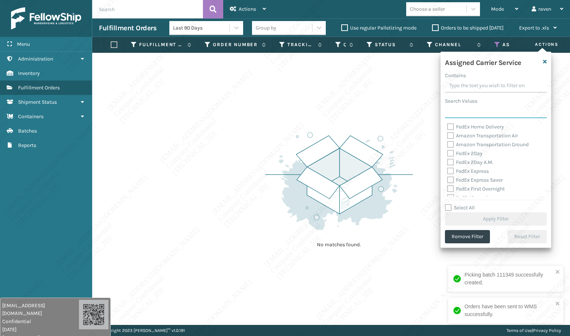
click at [457, 110] on input "Search Values" at bounding box center [496, 111] width 102 height 13
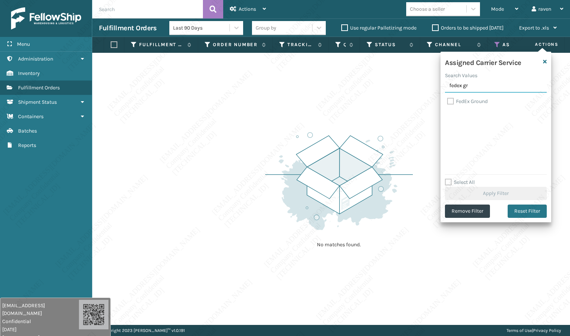
type input "fedex gr"
click at [475, 101] on label "FedEx Ground" at bounding box center [467, 101] width 41 height 6
click at [448, 101] on input "FedEx Ground" at bounding box center [447, 99] width 0 height 5
checkbox input "true"
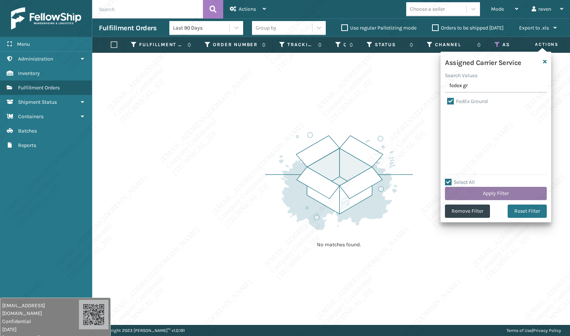
click at [494, 192] on button "Apply Filter" at bounding box center [496, 193] width 102 height 13
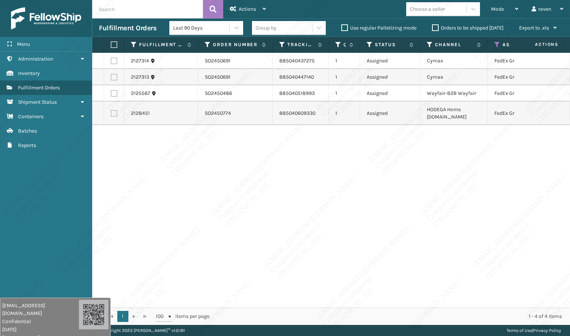
click at [114, 43] on label at bounding box center [113, 44] width 4 height 7
click at [111, 43] on input "checkbox" at bounding box center [111, 44] width 0 height 5
checkbox input "true"
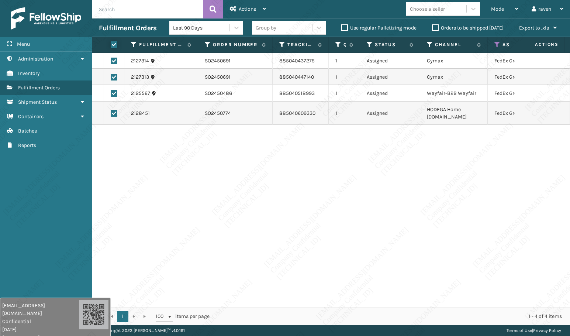
checkbox input "true"
drag, startPoint x: 243, startPoint y: 9, endPoint x: 242, endPoint y: 20, distance: 11.5
click at [243, 9] on span "Actions" at bounding box center [247, 9] width 17 height 6
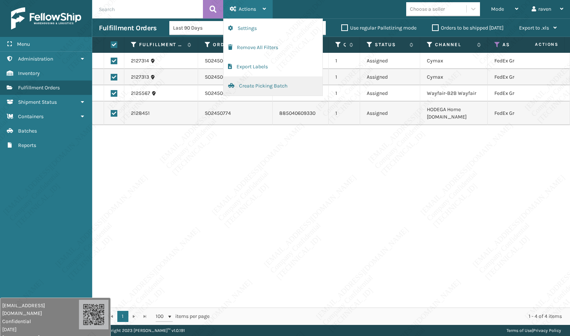
click at [244, 87] on button "Create Picking Batch" at bounding box center [273, 85] width 99 height 19
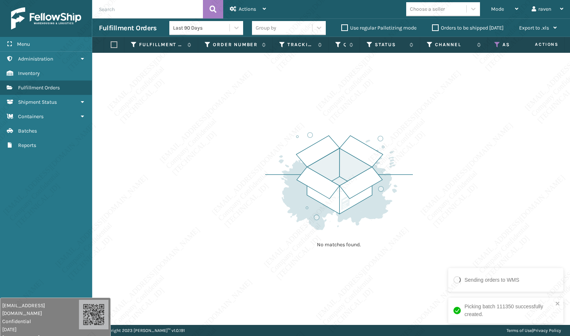
click at [260, 169] on div "No matches found." at bounding box center [331, 189] width 478 height 272
click at [501, 45] on div "Assigned Carrier Service" at bounding box center [523, 44] width 57 height 7
drag, startPoint x: 498, startPoint y: 46, endPoint x: 496, endPoint y: 51, distance: 5.6
click at [498, 46] on icon at bounding box center [498, 44] width 6 height 7
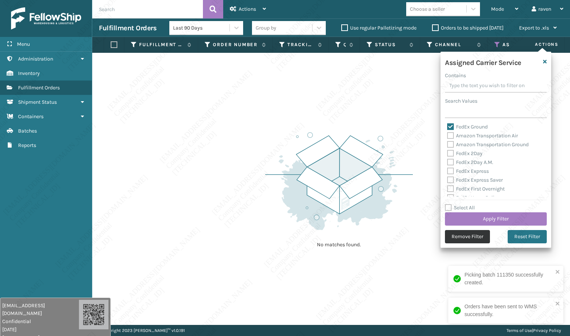
click at [466, 236] on button "Remove Filter" at bounding box center [467, 236] width 45 height 13
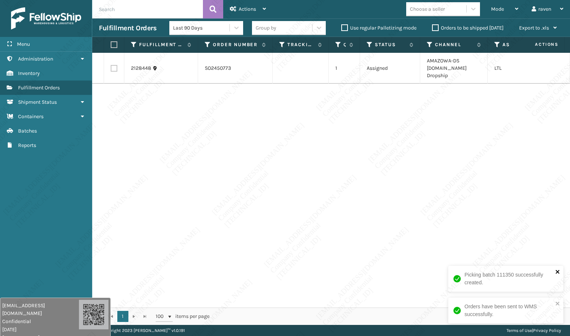
click at [557, 269] on icon "close" at bounding box center [558, 272] width 5 height 6
click at [562, 300] on div "Orders have been sent to WMS successfully." at bounding box center [505, 311] width 115 height 26
click at [113, 45] on label at bounding box center [113, 44] width 4 height 7
click at [111, 45] on input "checkbox" at bounding box center [111, 44] width 0 height 5
checkbox input "true"
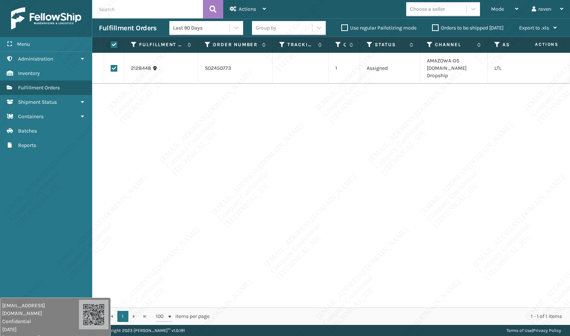
checkbox input "true"
click at [239, 11] on span "Actions" at bounding box center [247, 9] width 17 height 6
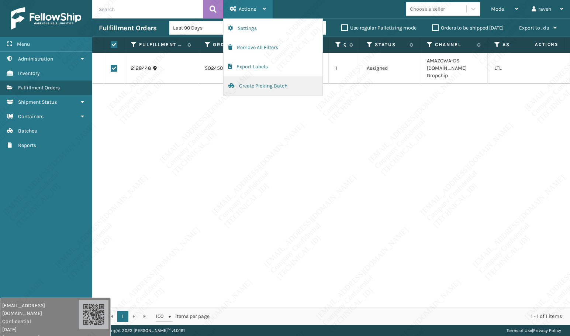
click at [252, 84] on button "Create Picking Batch" at bounding box center [273, 85] width 99 height 19
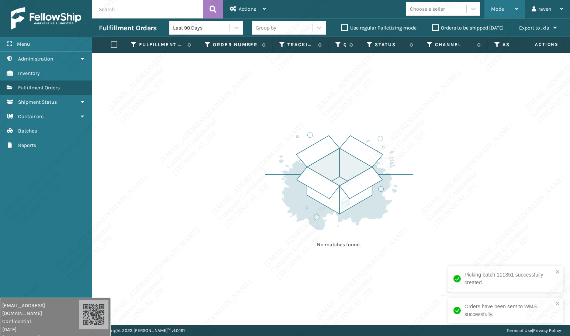
click at [497, 6] on span "Mode" at bounding box center [497, 9] width 13 height 6
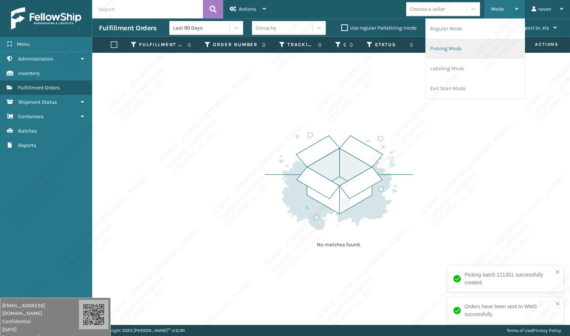
click at [466, 45] on li "Picking Mode" at bounding box center [475, 49] width 99 height 20
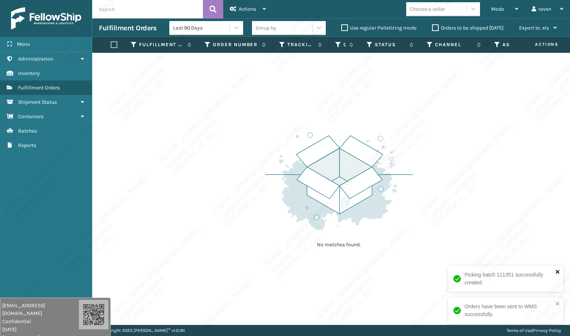
click at [556, 269] on icon "close" at bounding box center [558, 272] width 5 height 6
click at [558, 305] on icon "close" at bounding box center [558, 303] width 5 height 6
click at [485, 271] on div "No matches found." at bounding box center [331, 189] width 478 height 272
click at [416, 222] on div "No matches found." at bounding box center [331, 189] width 478 height 272
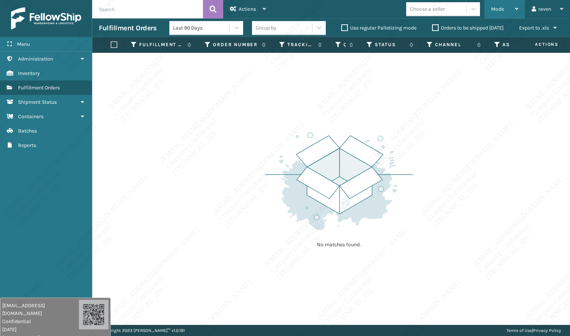
click at [492, 11] on span "Mode" at bounding box center [497, 9] width 13 height 6
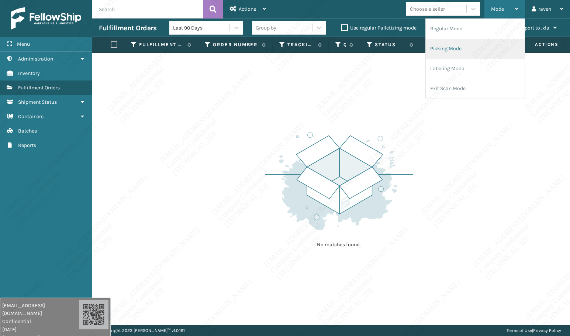
click at [465, 44] on li "Picking Mode" at bounding box center [475, 49] width 99 height 20
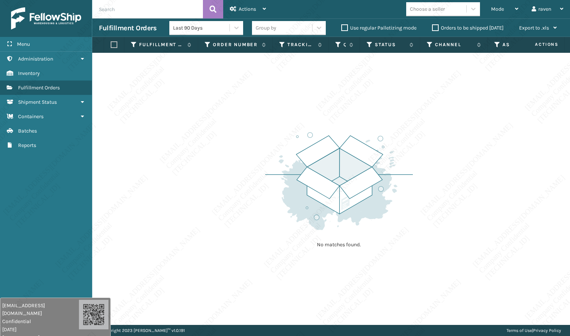
click at [207, 117] on div "No matches found." at bounding box center [331, 189] width 478 height 272
click at [177, 123] on div "No matches found." at bounding box center [331, 189] width 478 height 272
click at [434, 156] on div "No matches found." at bounding box center [331, 189] width 478 height 272
click at [494, 10] on span "Mode" at bounding box center [497, 9] width 13 height 6
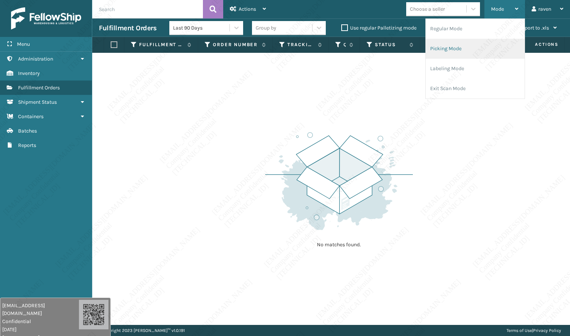
click at [470, 46] on li "Picking Mode" at bounding box center [475, 49] width 99 height 20
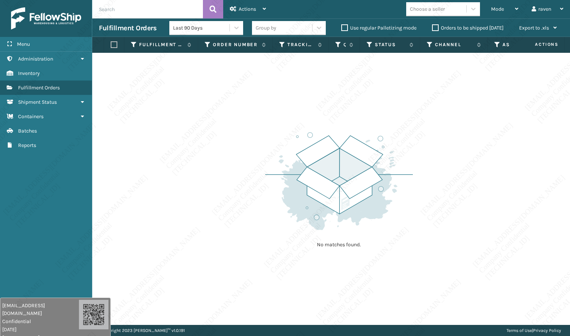
click at [373, 154] on img at bounding box center [339, 181] width 148 height 102
click at [354, 155] on img at bounding box center [339, 181] width 148 height 102
click at [378, 131] on img at bounding box center [339, 181] width 148 height 102
click at [376, 128] on div "No matches found." at bounding box center [339, 189] width 148 height 136
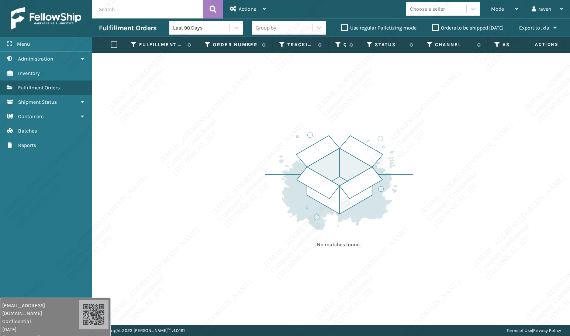
click at [375, 130] on img at bounding box center [339, 181] width 148 height 102
click at [329, 116] on div "No matches found." at bounding box center [331, 189] width 478 height 272
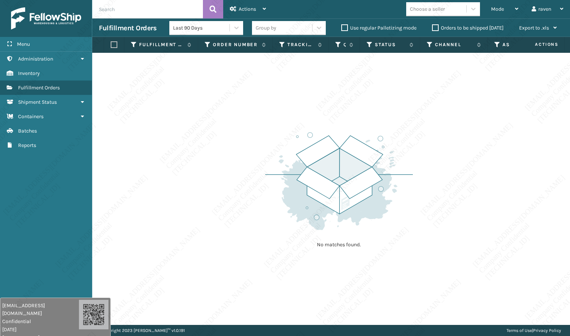
click at [329, 116] on div "No matches found." at bounding box center [331, 189] width 478 height 272
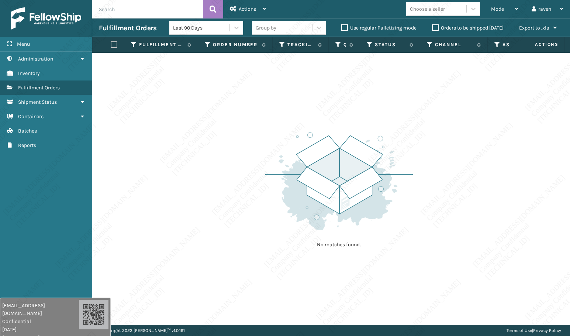
click at [330, 117] on div "No matches found." at bounding box center [331, 189] width 478 height 272
click at [331, 120] on div "No matches found." at bounding box center [331, 189] width 478 height 272
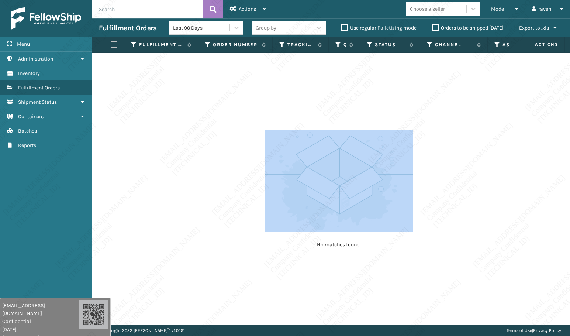
click at [333, 121] on div "No matches found." at bounding box center [331, 189] width 478 height 272
click at [332, 121] on div "No matches found." at bounding box center [339, 189] width 148 height 136
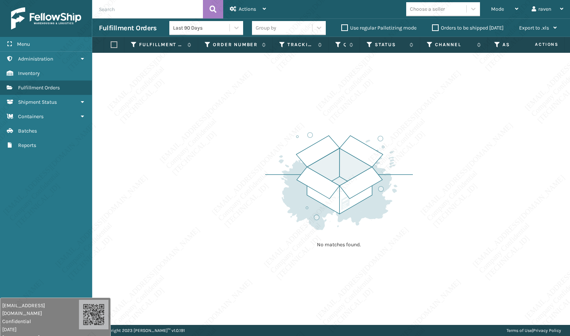
click at [332, 121] on div "No matches found." at bounding box center [339, 189] width 148 height 136
drag, startPoint x: 332, startPoint y: 121, endPoint x: 336, endPoint y: 128, distance: 8.8
click at [336, 128] on div "No matches found." at bounding box center [339, 189] width 148 height 136
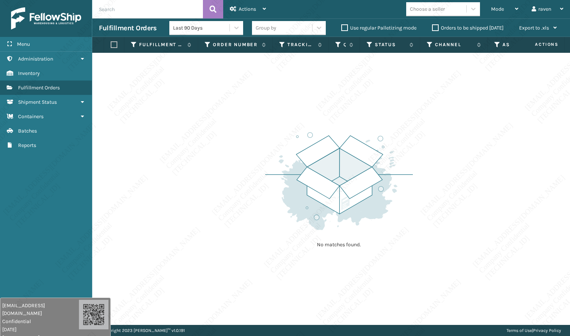
click at [337, 130] on img at bounding box center [339, 181] width 148 height 102
click at [337, 131] on img at bounding box center [339, 181] width 148 height 102
click at [340, 137] on img at bounding box center [339, 181] width 148 height 102
click at [342, 141] on img at bounding box center [339, 181] width 148 height 102
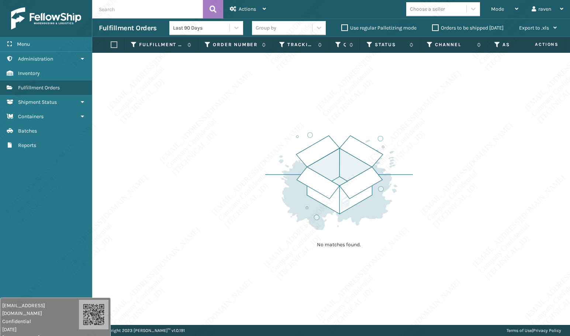
click at [342, 141] on img at bounding box center [339, 181] width 148 height 102
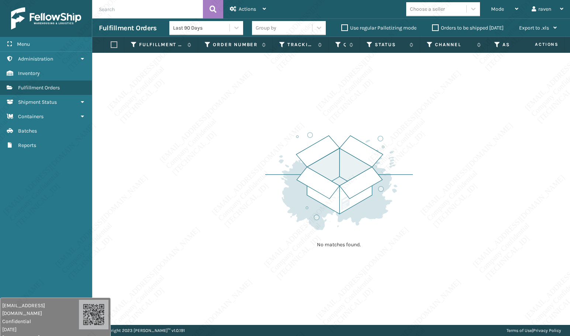
click at [323, 142] on img at bounding box center [339, 181] width 148 height 102
click at [324, 142] on img at bounding box center [339, 181] width 148 height 102
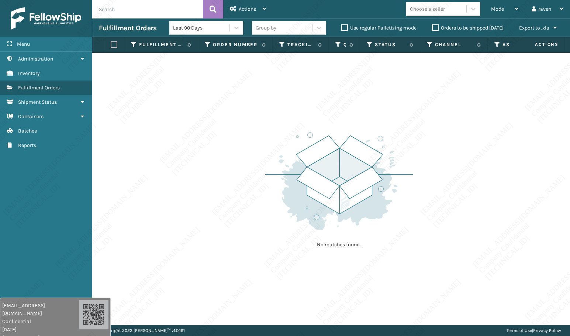
click at [324, 142] on img at bounding box center [339, 181] width 148 height 102
click at [326, 142] on img at bounding box center [339, 181] width 148 height 102
